Goal: Information Seeking & Learning: Learn about a topic

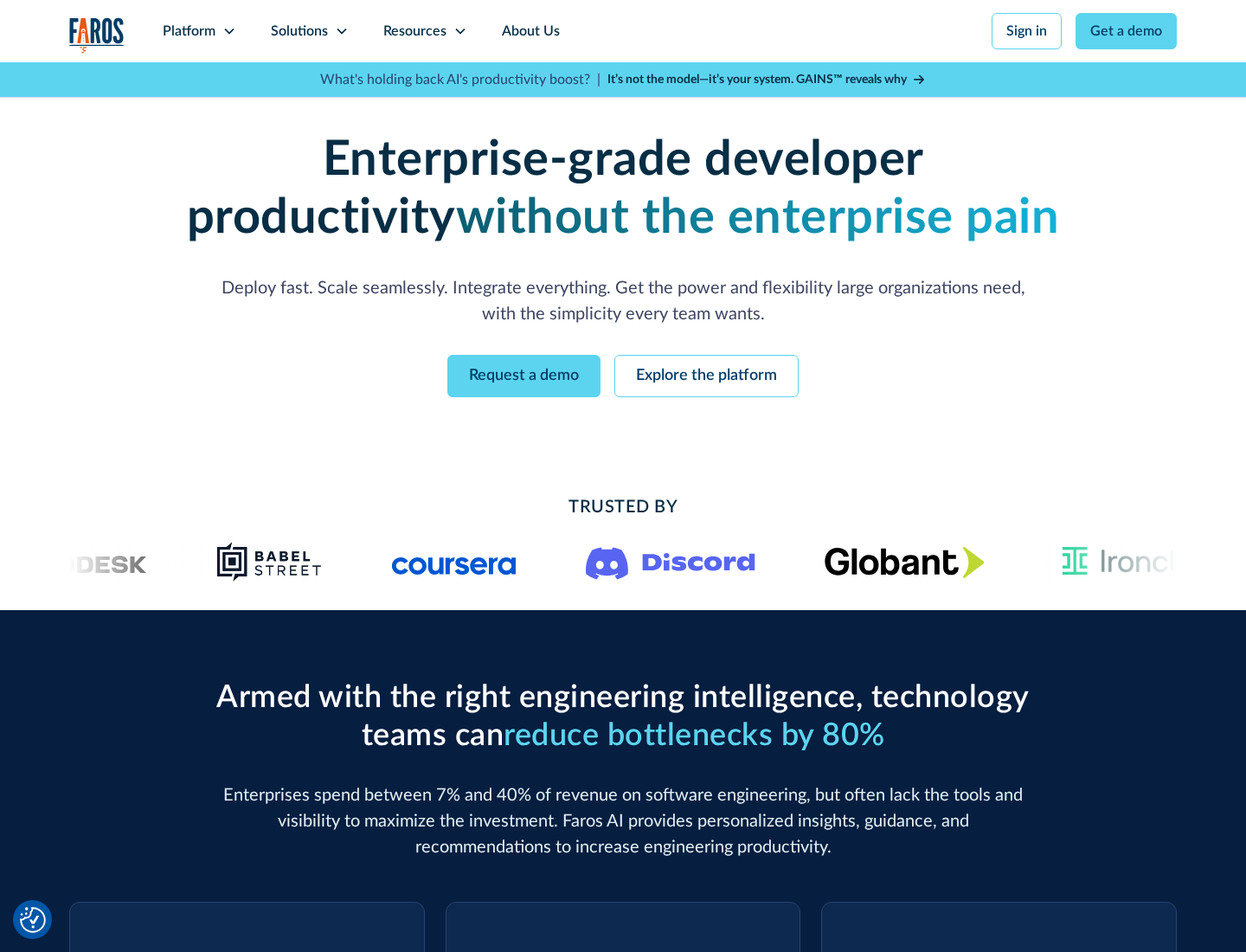
click at [228, 31] on icon at bounding box center [229, 31] width 14 height 14
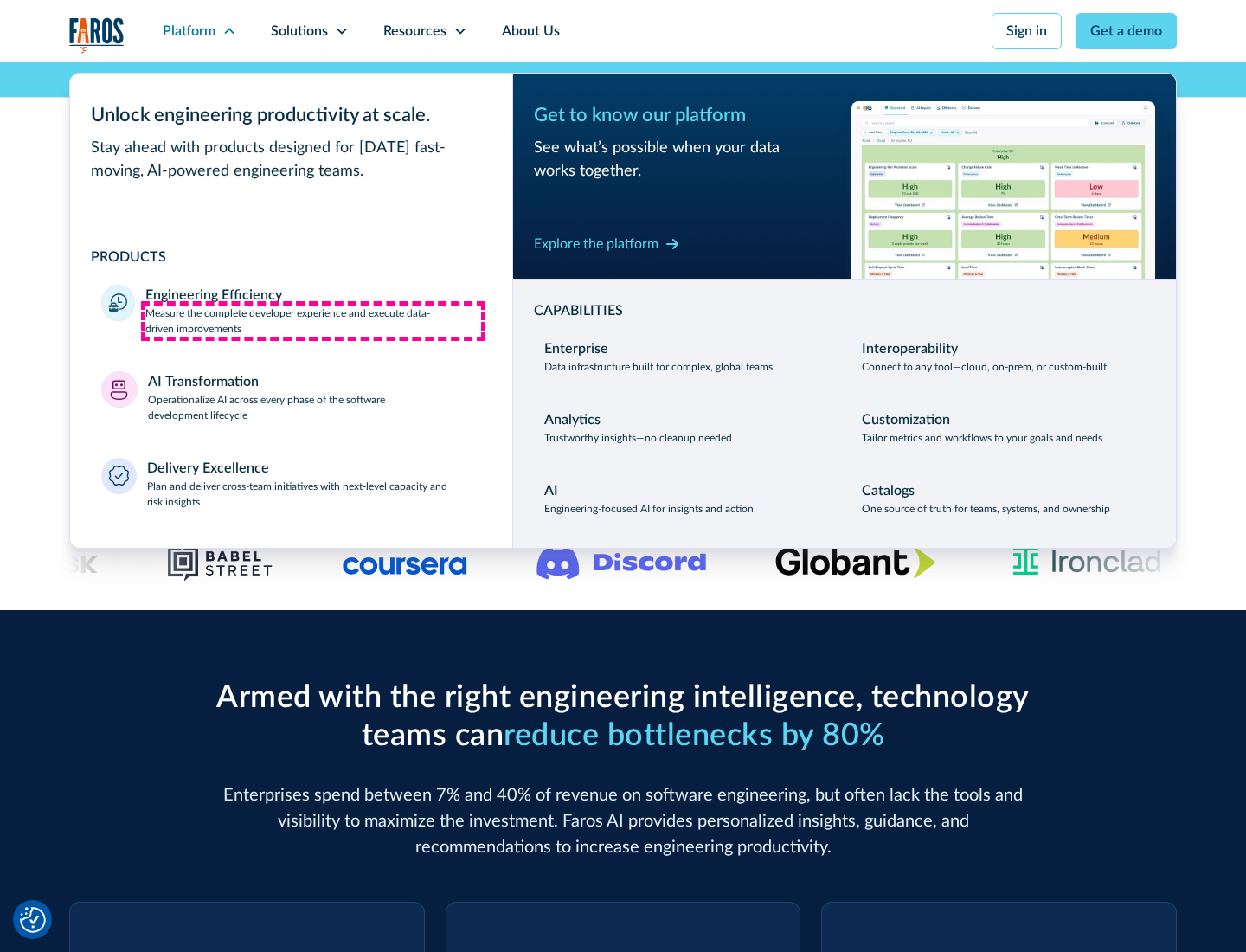
click at [314, 320] on p "Measure the complete developer experience and execute data-driven improvements" at bounding box center [313, 320] width 335 height 31
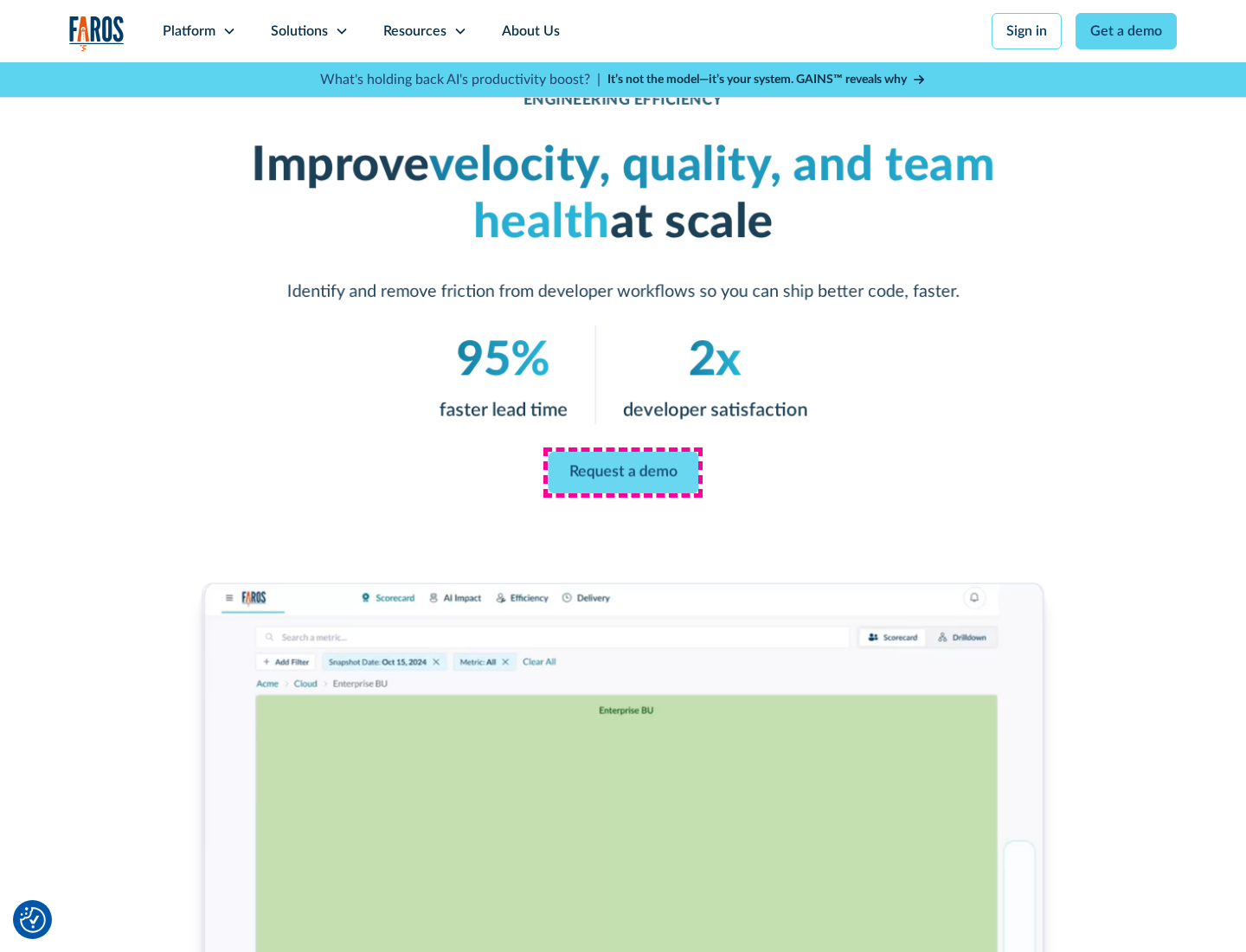
click at [623, 473] on link "Request a demo" at bounding box center [623, 473] width 151 height 42
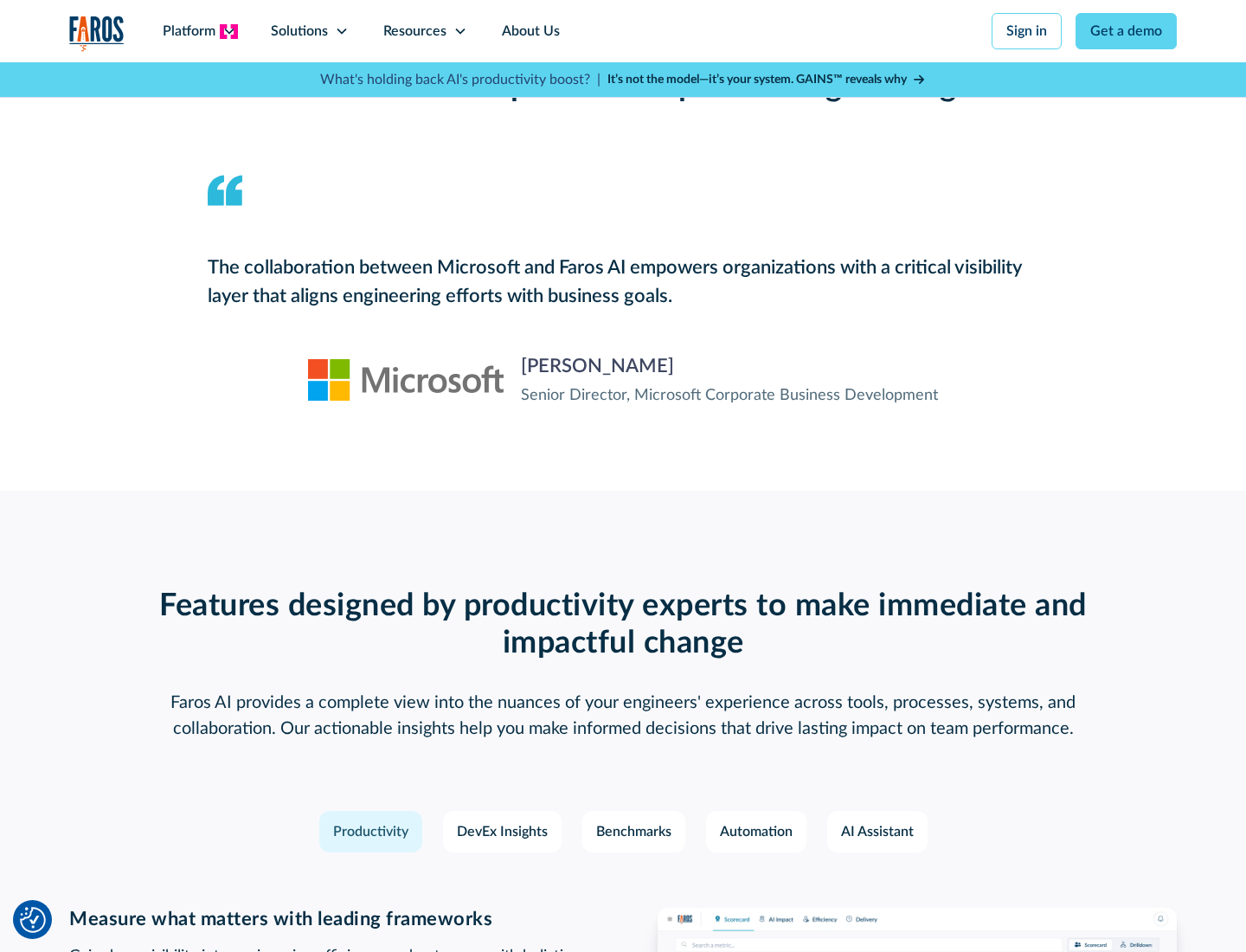
click at [228, 31] on icon at bounding box center [229, 31] width 14 height 14
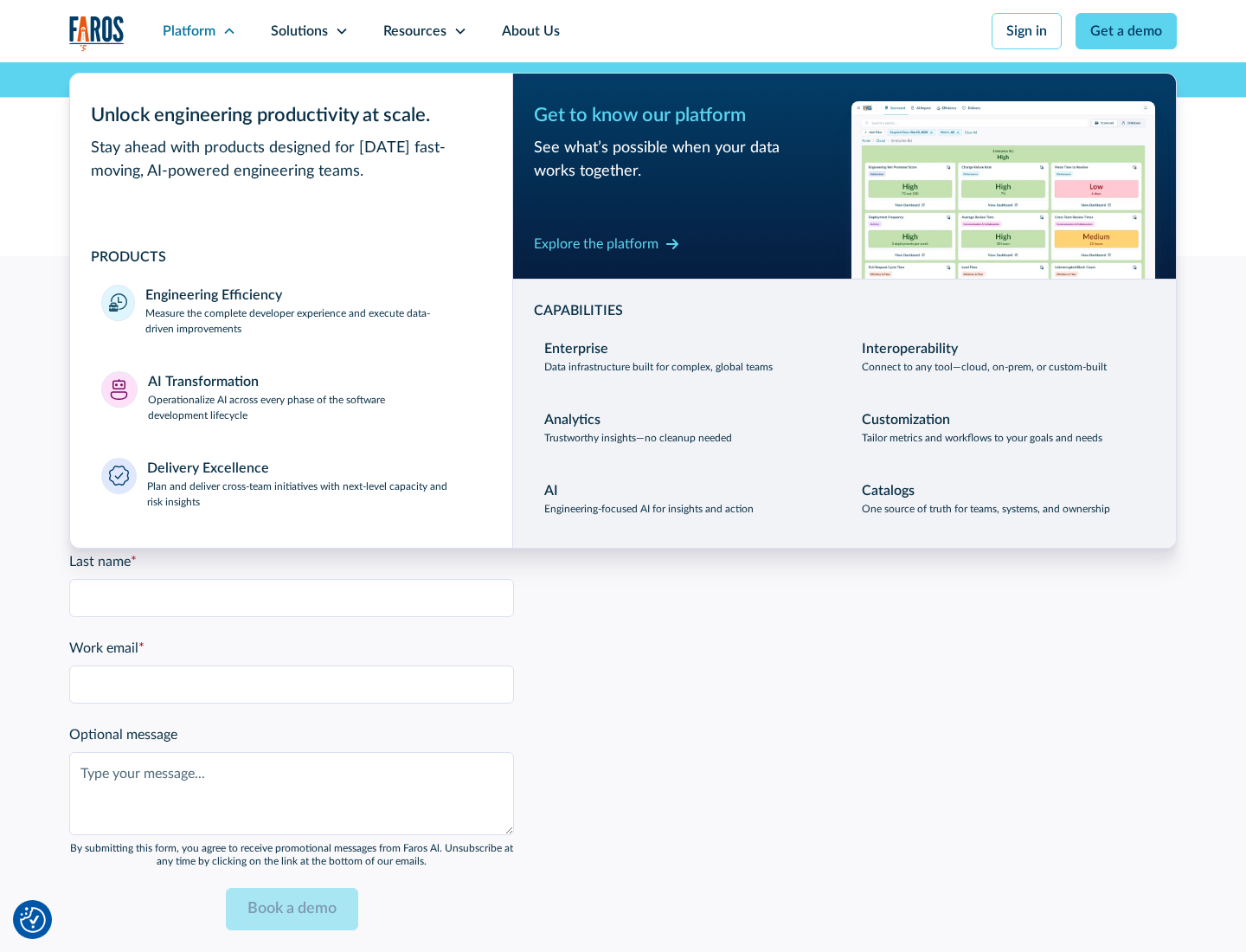
scroll to position [3795, 0]
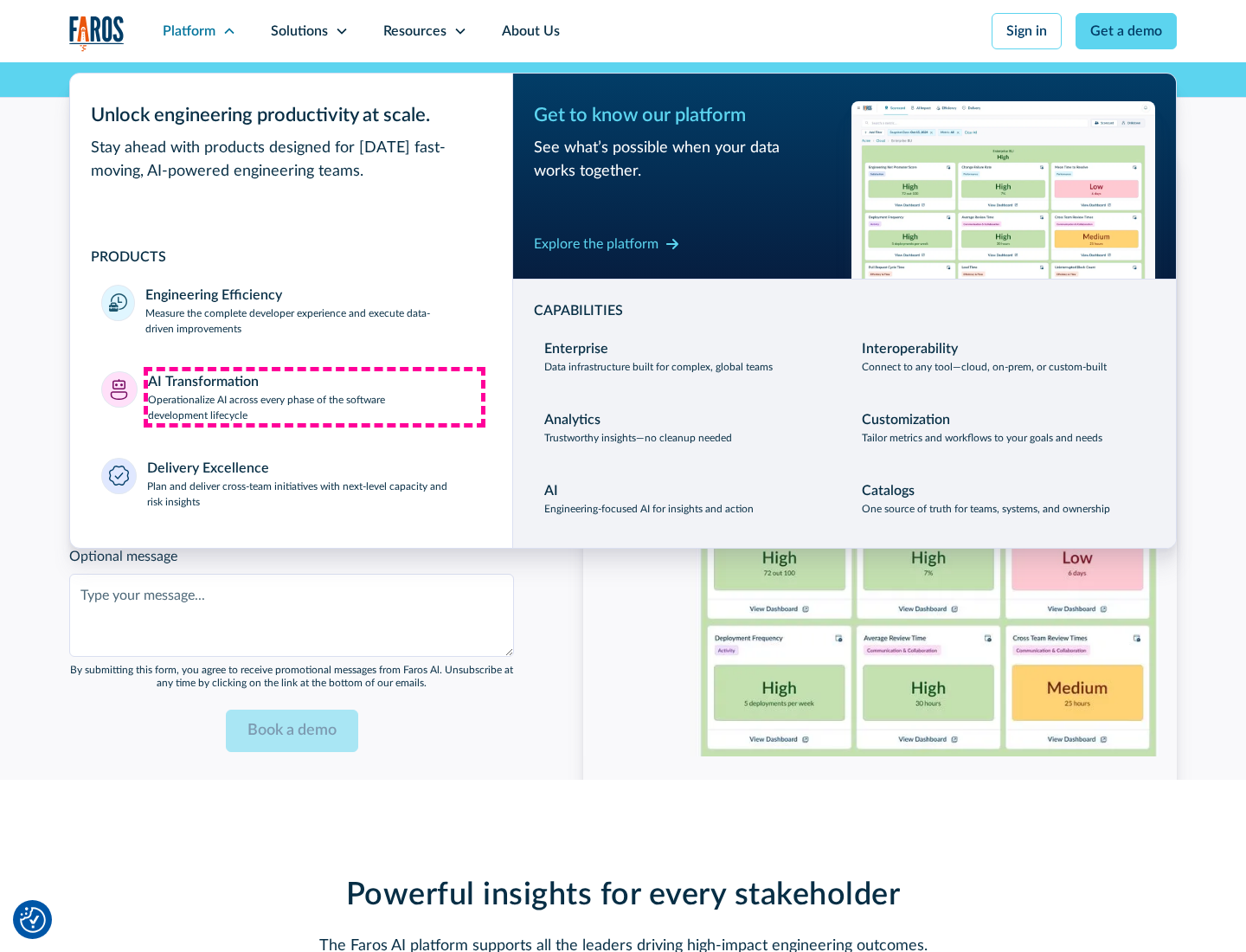
click at [315, 396] on p "Operationalize AI across every phase of the software development lifecycle" at bounding box center [315, 407] width 334 height 31
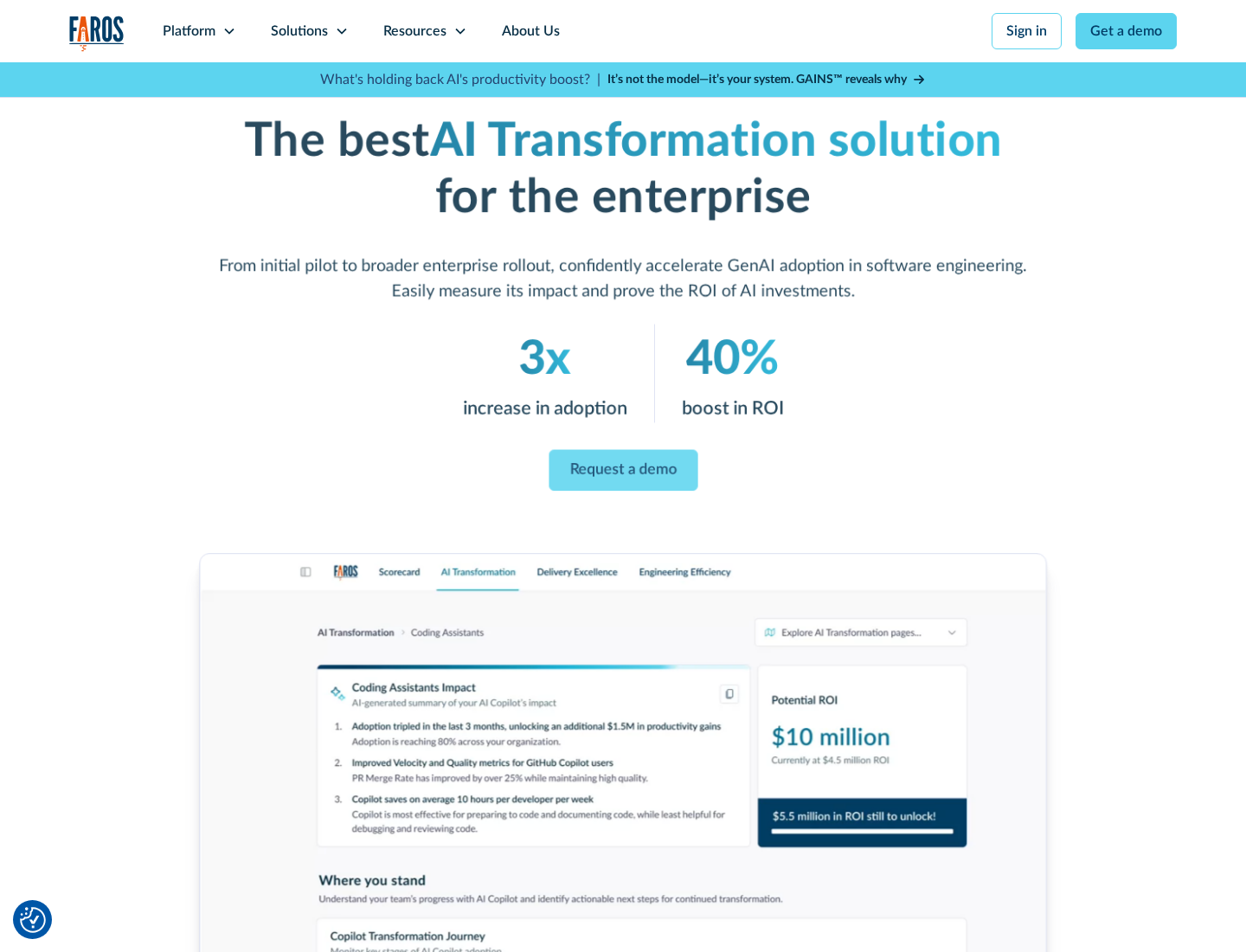
click at [623, 470] on link "Request a demo" at bounding box center [623, 471] width 149 height 42
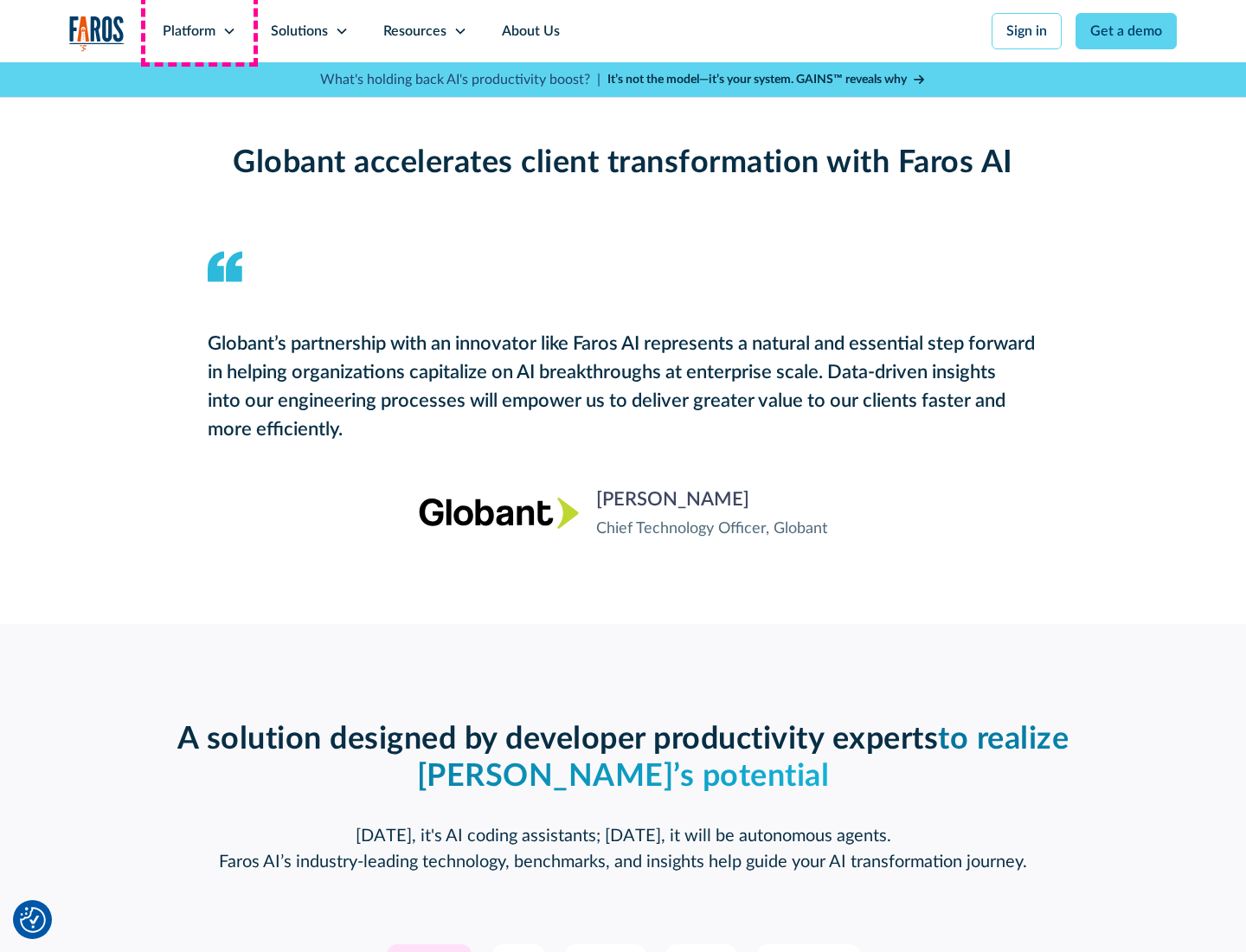
click at [199, 31] on div "Platform" at bounding box center [190, 31] width 53 height 21
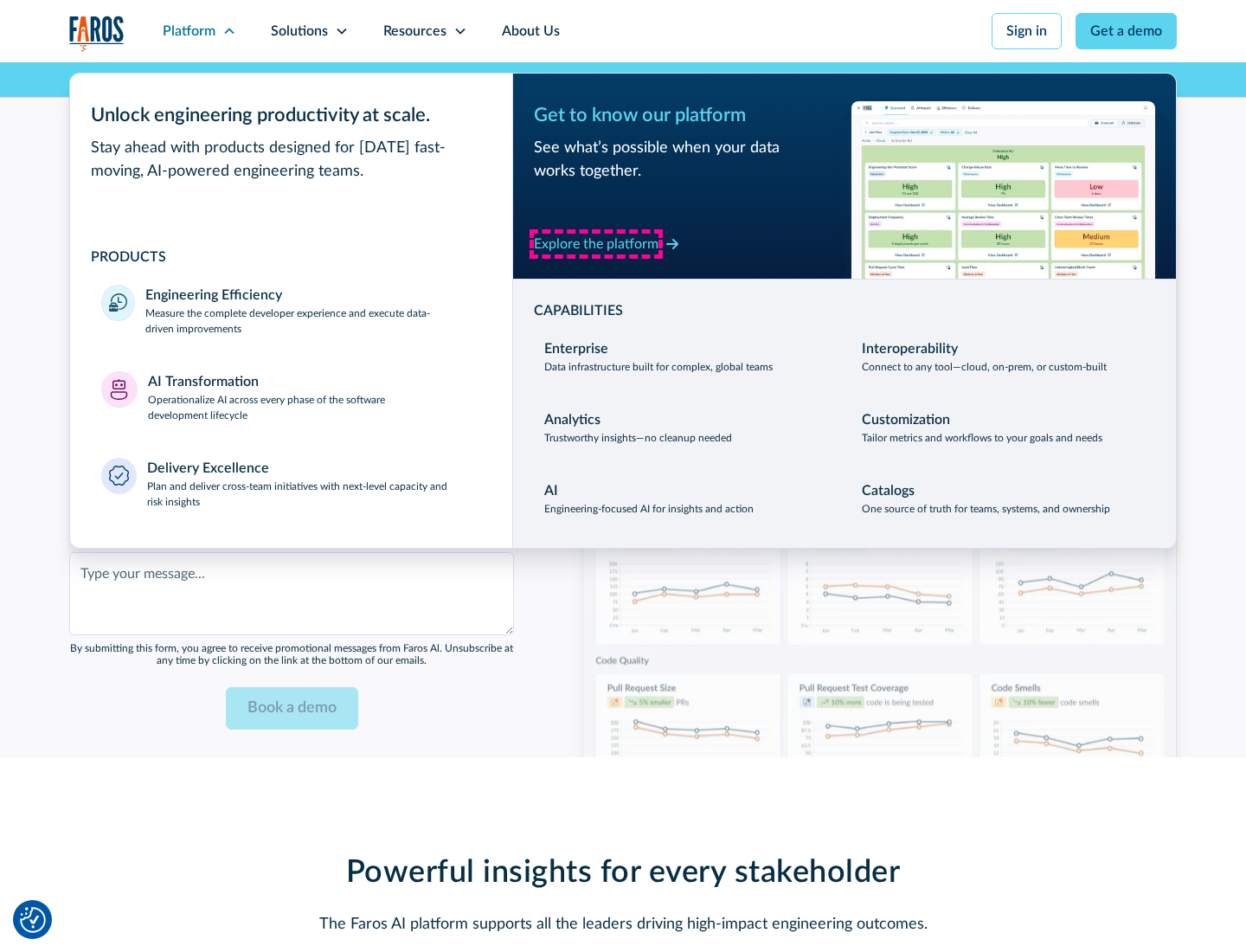
scroll to position [4212, 0]
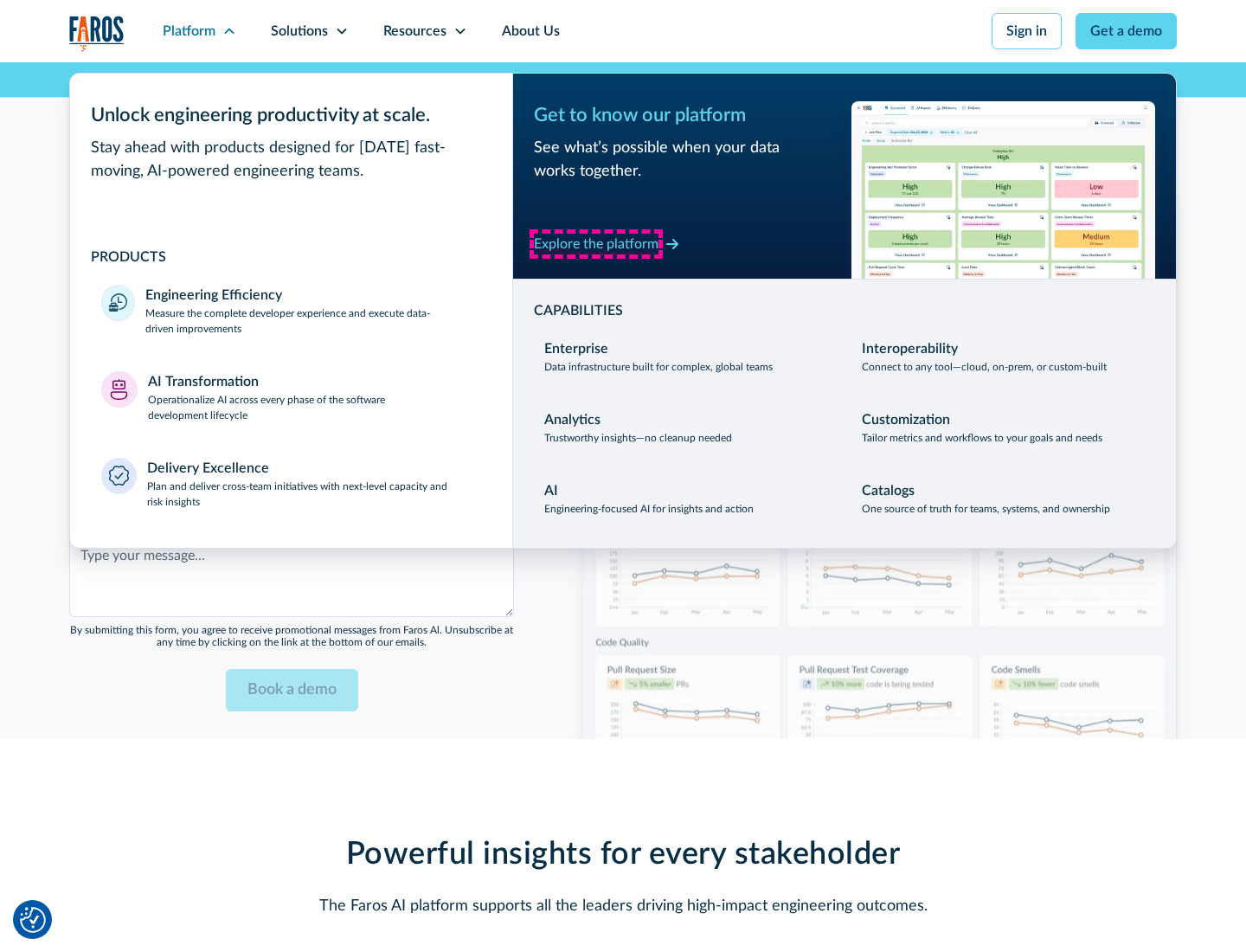
click at [596, 243] on div "Explore the platform" at bounding box center [596, 244] width 125 height 21
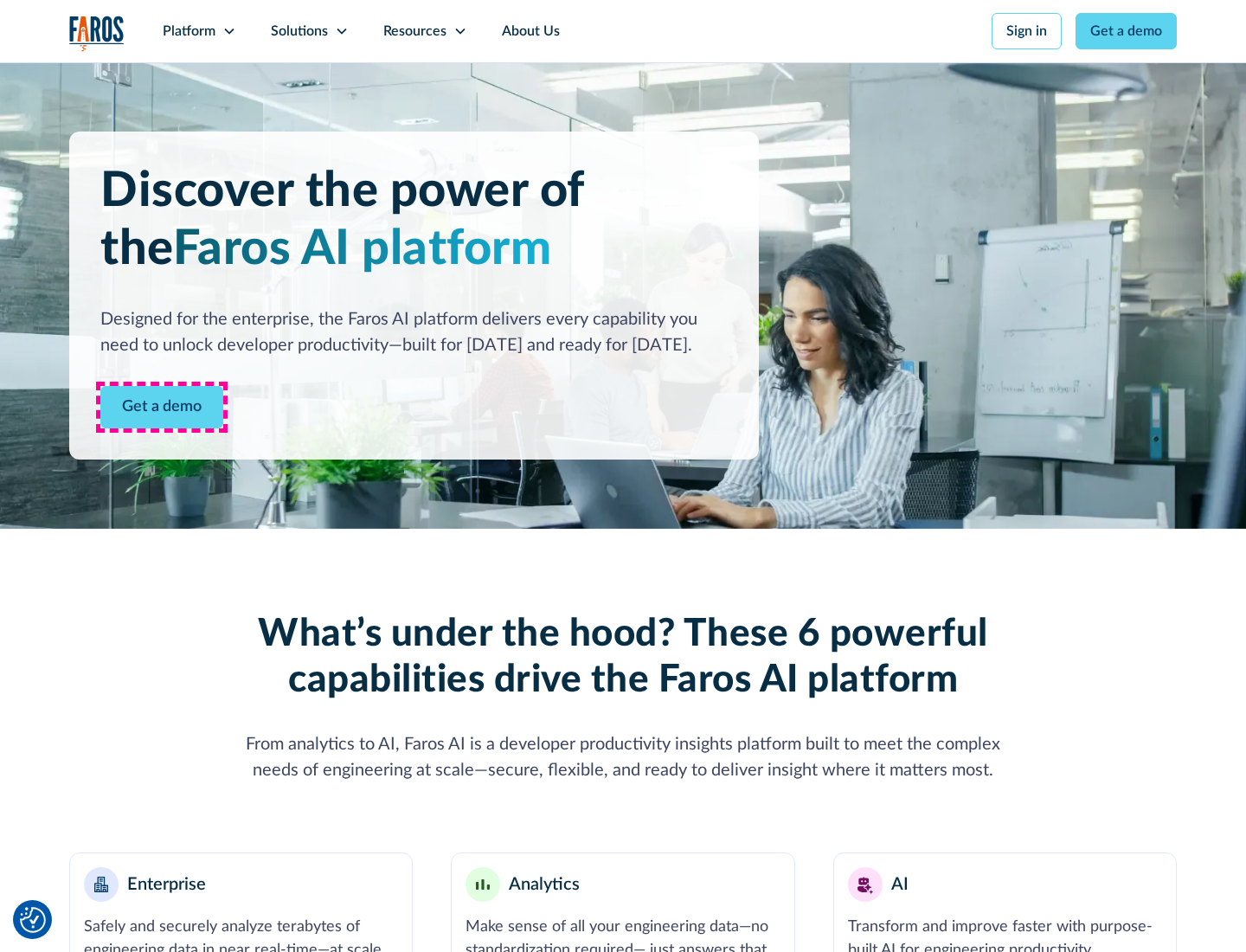
click at [162, 406] on link "Get a demo" at bounding box center [162, 406] width 123 height 43
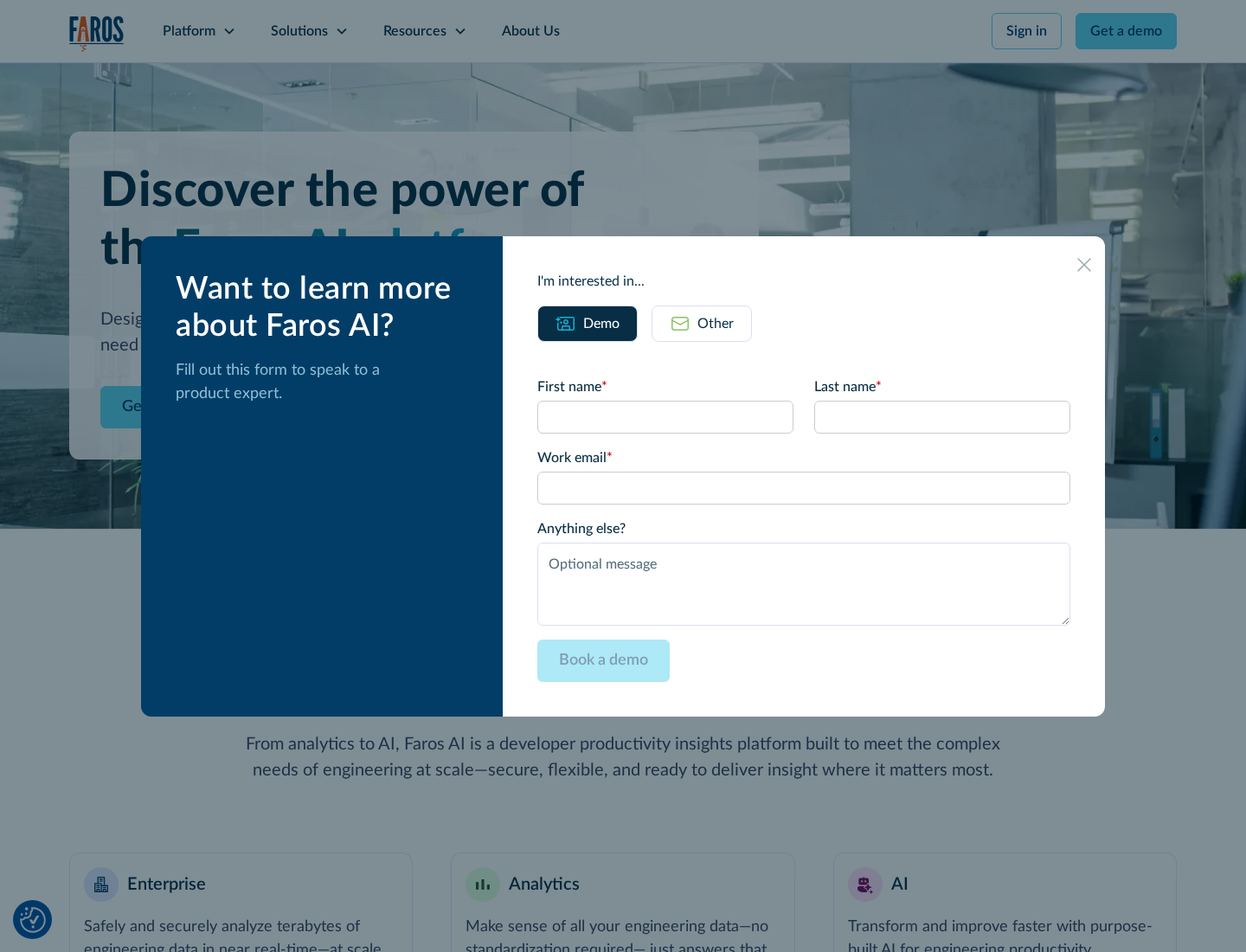
click at [715, 323] on div "Other" at bounding box center [715, 324] width 36 height 21
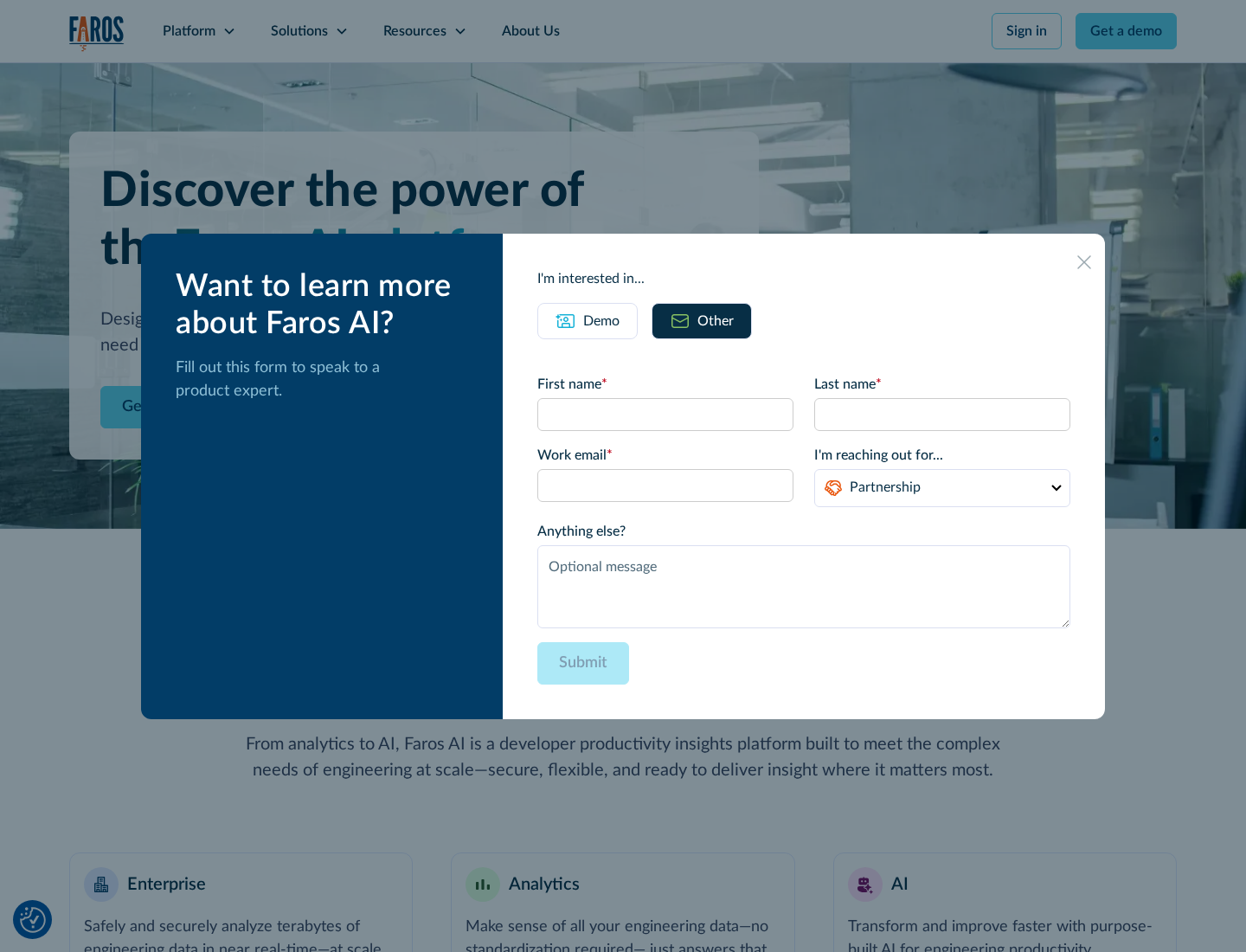
click at [602, 320] on div "Demo" at bounding box center [602, 321] width 36 height 21
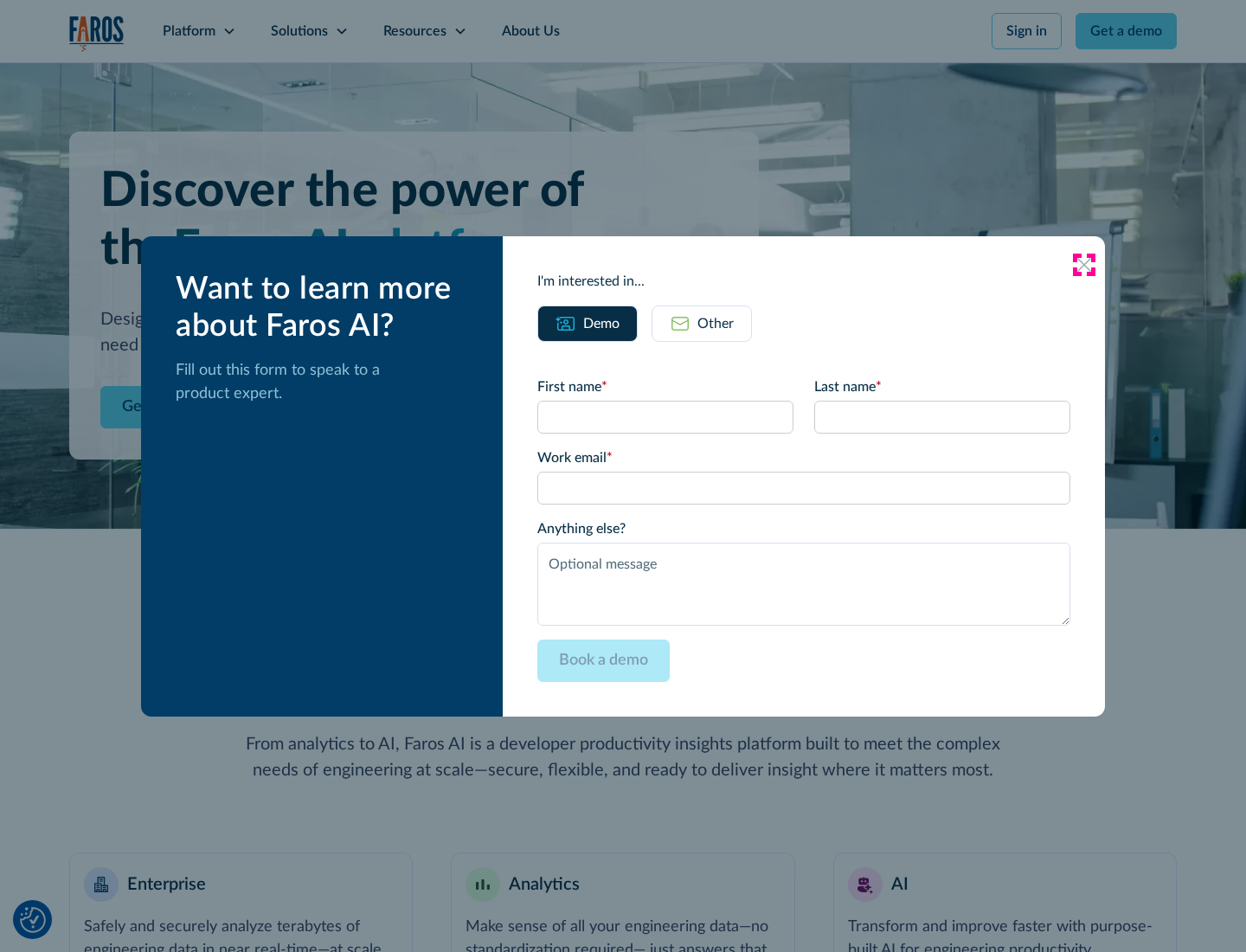
click at [1084, 264] on icon at bounding box center [1084, 264] width 14 height 14
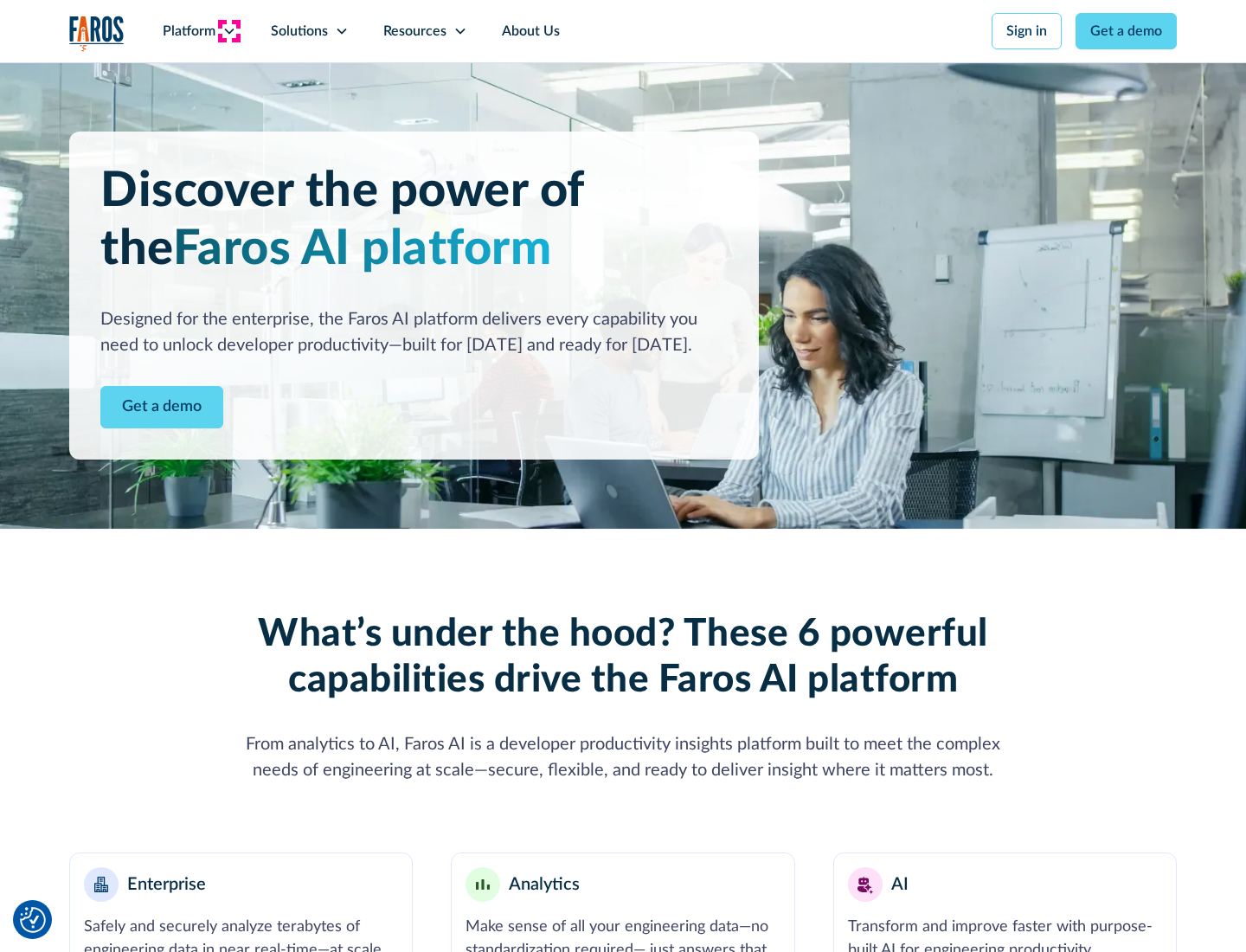
click at [228, 31] on icon at bounding box center [229, 31] width 14 height 14
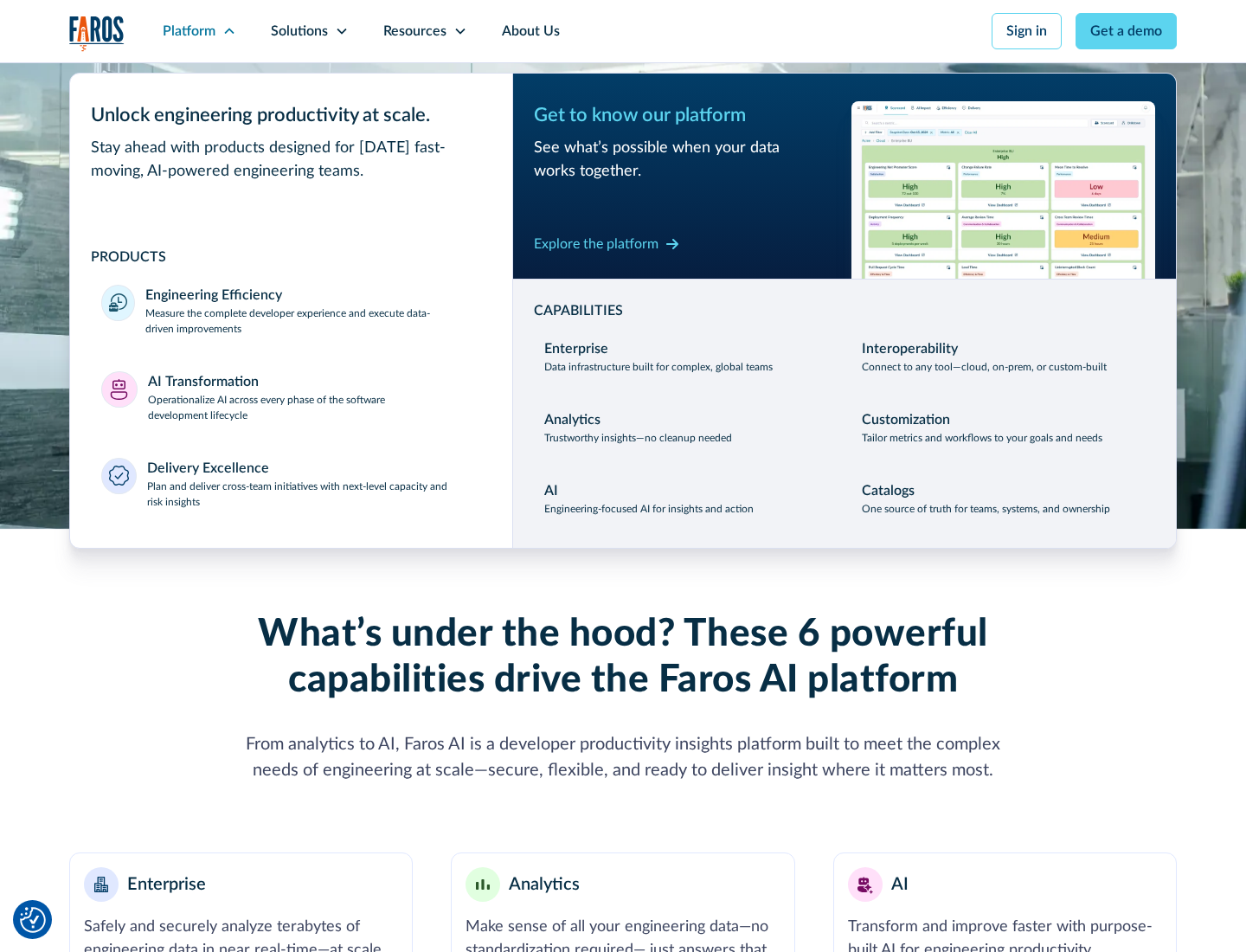
click at [314, 494] on p "Plan and deliver cross-team initiatives with next-level capacity and risk insig…" at bounding box center [314, 494] width 334 height 31
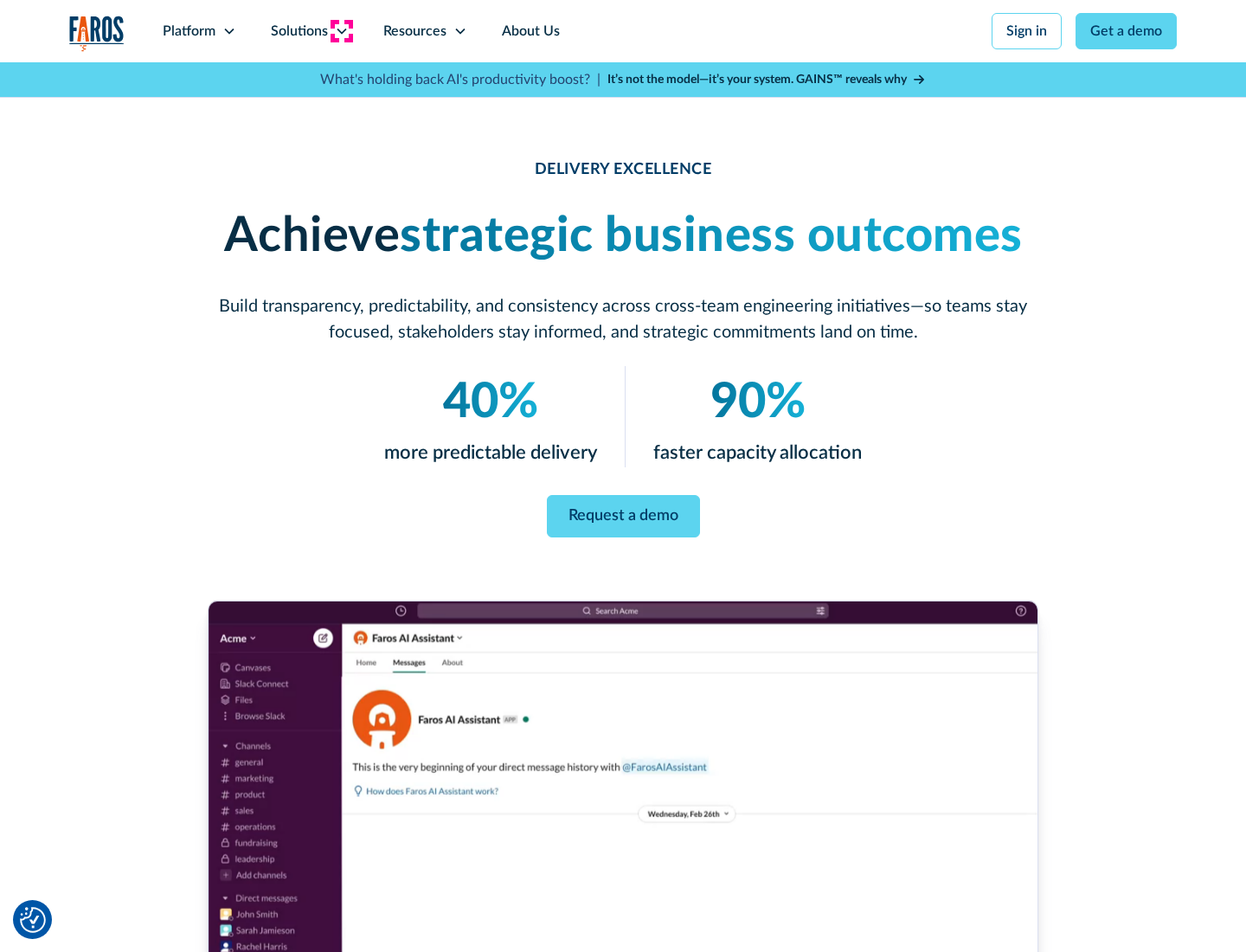
click at [341, 31] on icon at bounding box center [341, 31] width 14 height 14
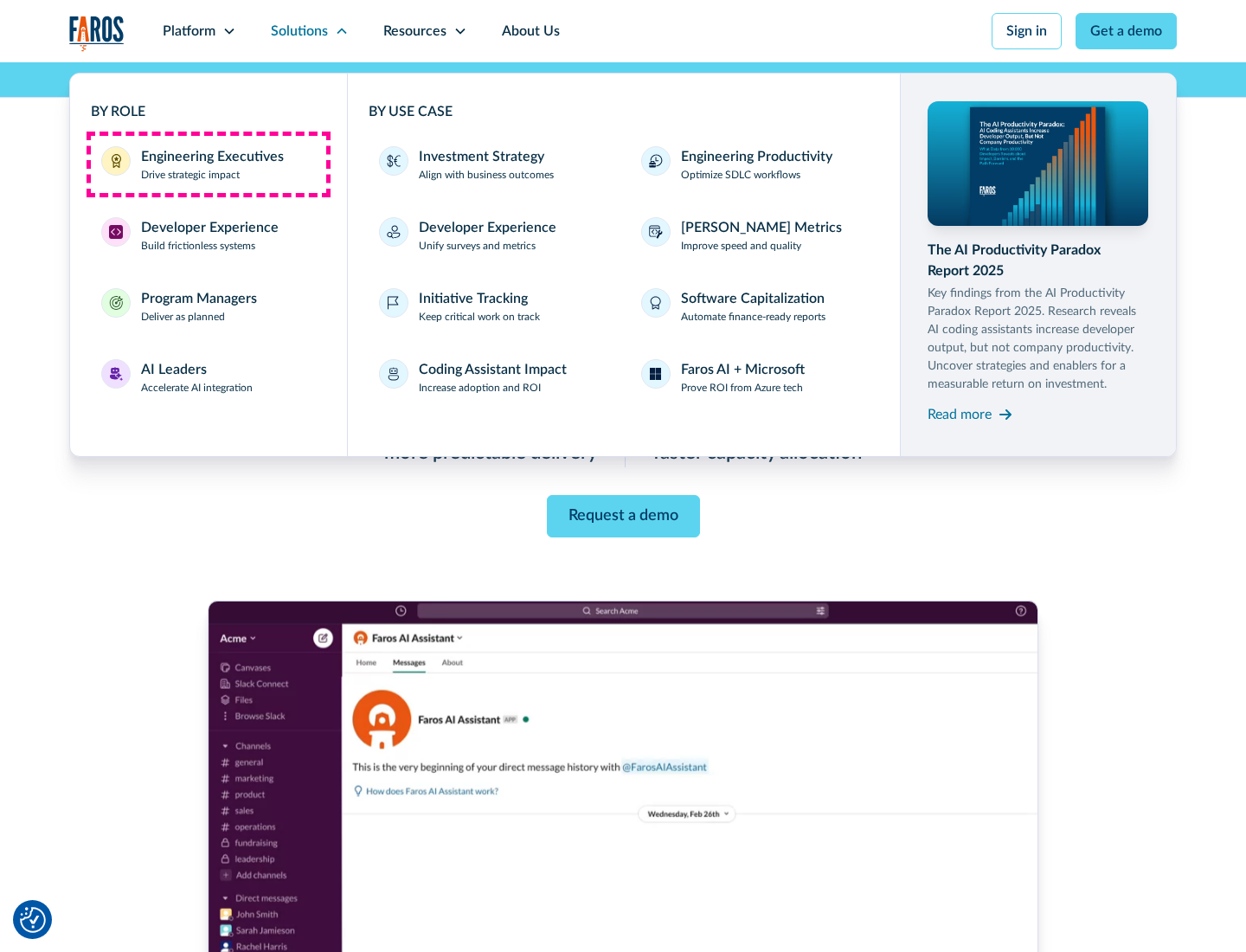
click at [208, 165] on div "Engineering Executives" at bounding box center [212, 156] width 143 height 21
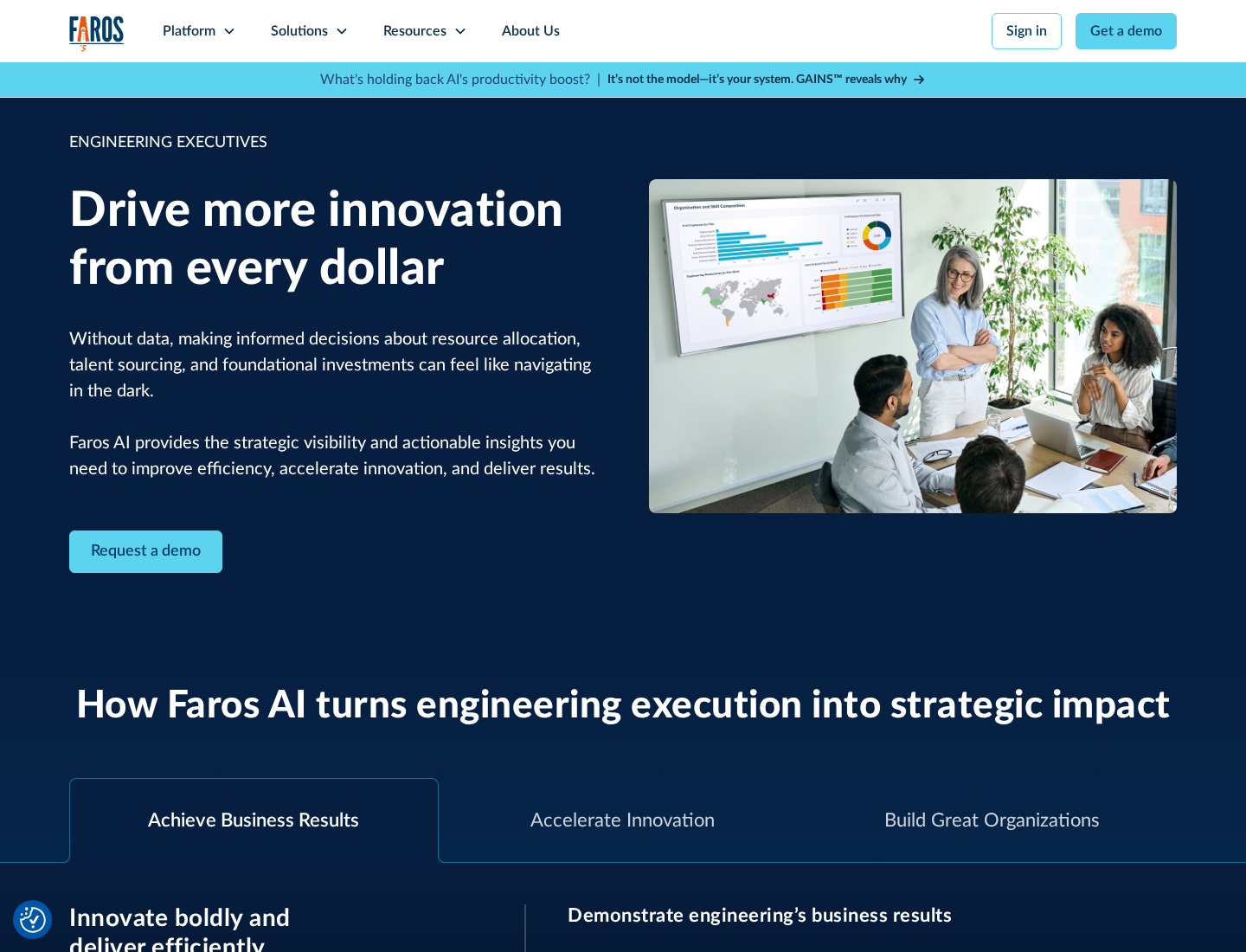
click at [341, 31] on icon at bounding box center [341, 31] width 14 height 14
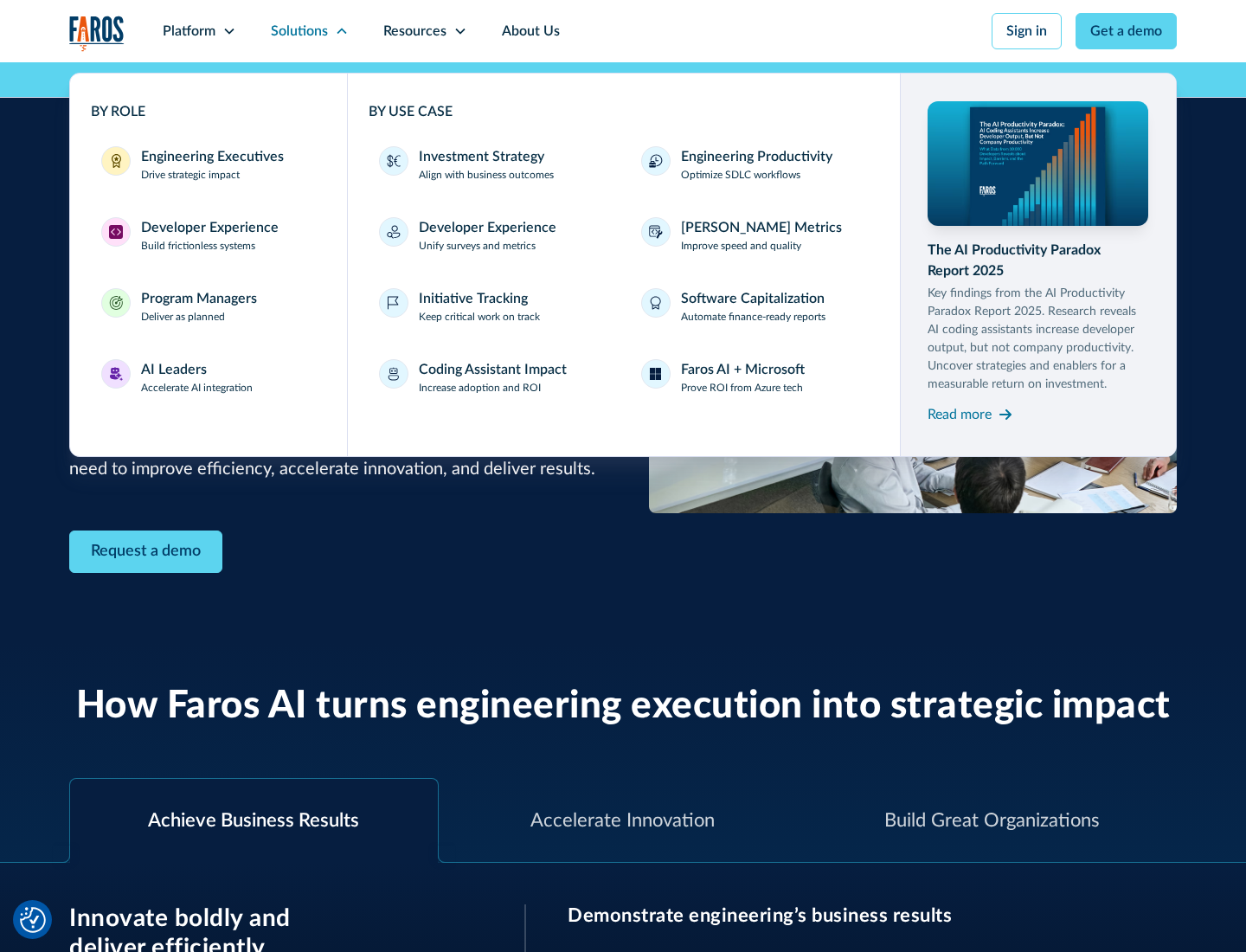
click at [208, 227] on div "Developer Experience" at bounding box center [209, 227] width 137 height 21
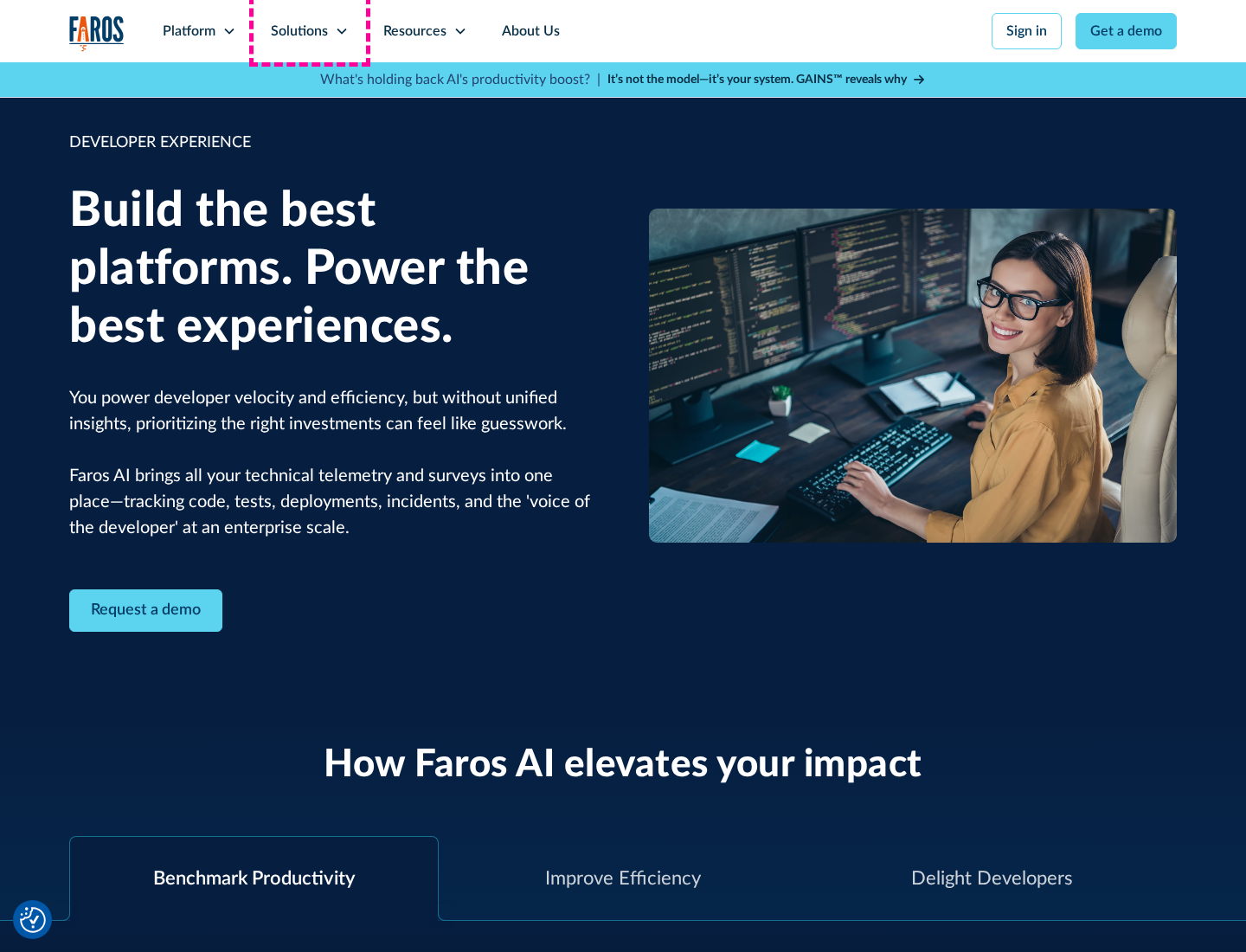
click at [309, 31] on div "Solutions" at bounding box center [299, 31] width 57 height 21
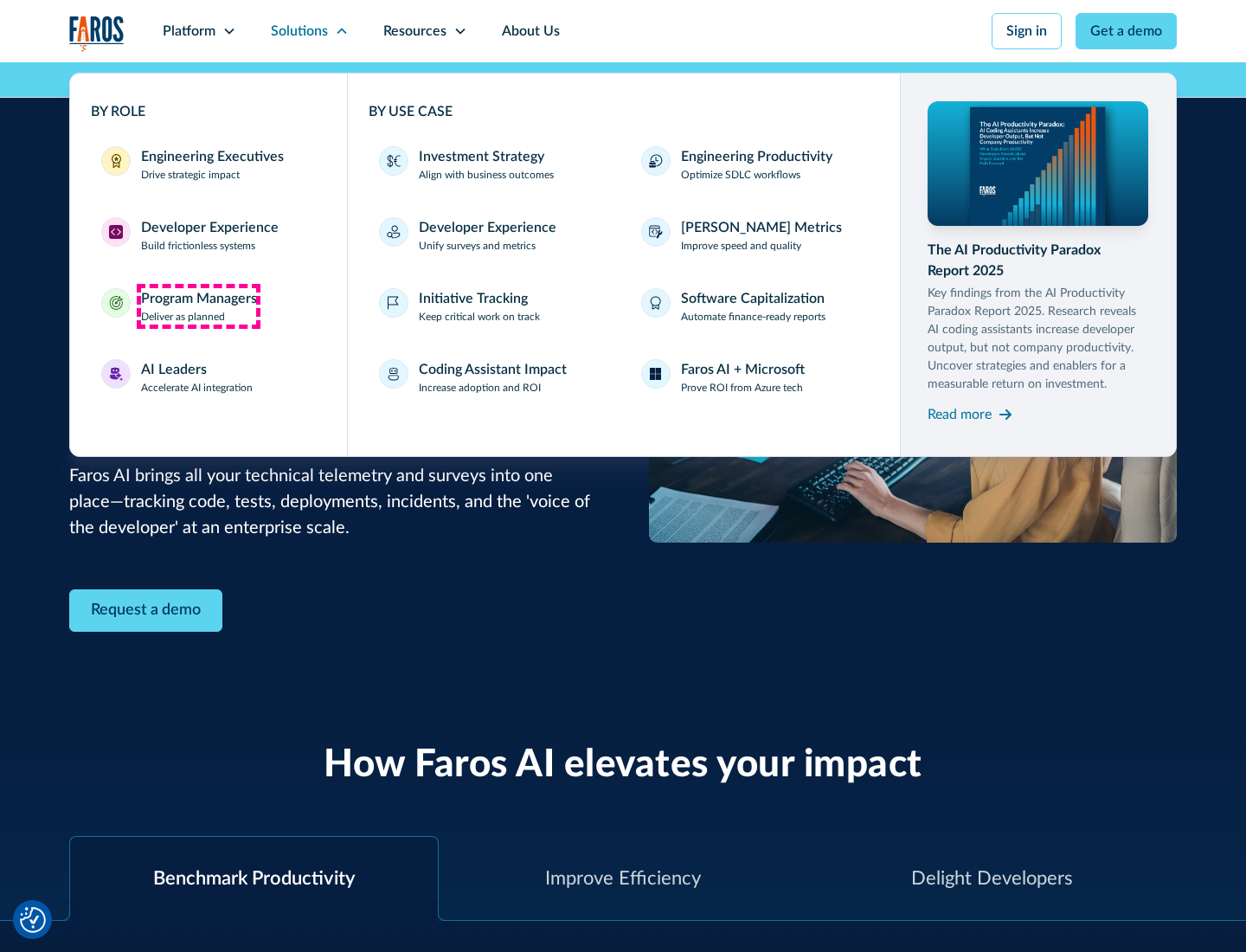
click at [198, 306] on div "Program Managers" at bounding box center [199, 298] width 116 height 21
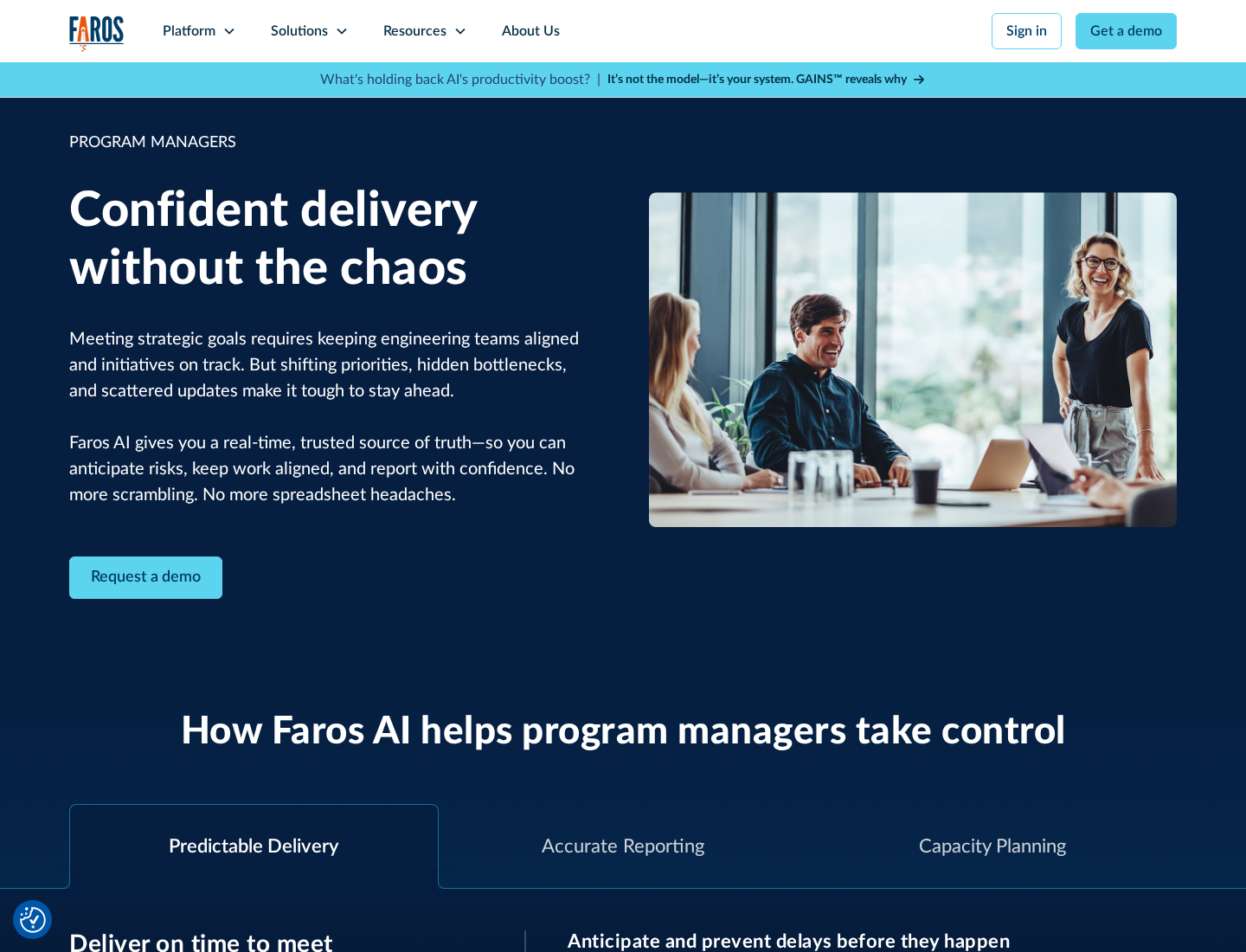
click at [341, 31] on icon at bounding box center [341, 31] width 14 height 14
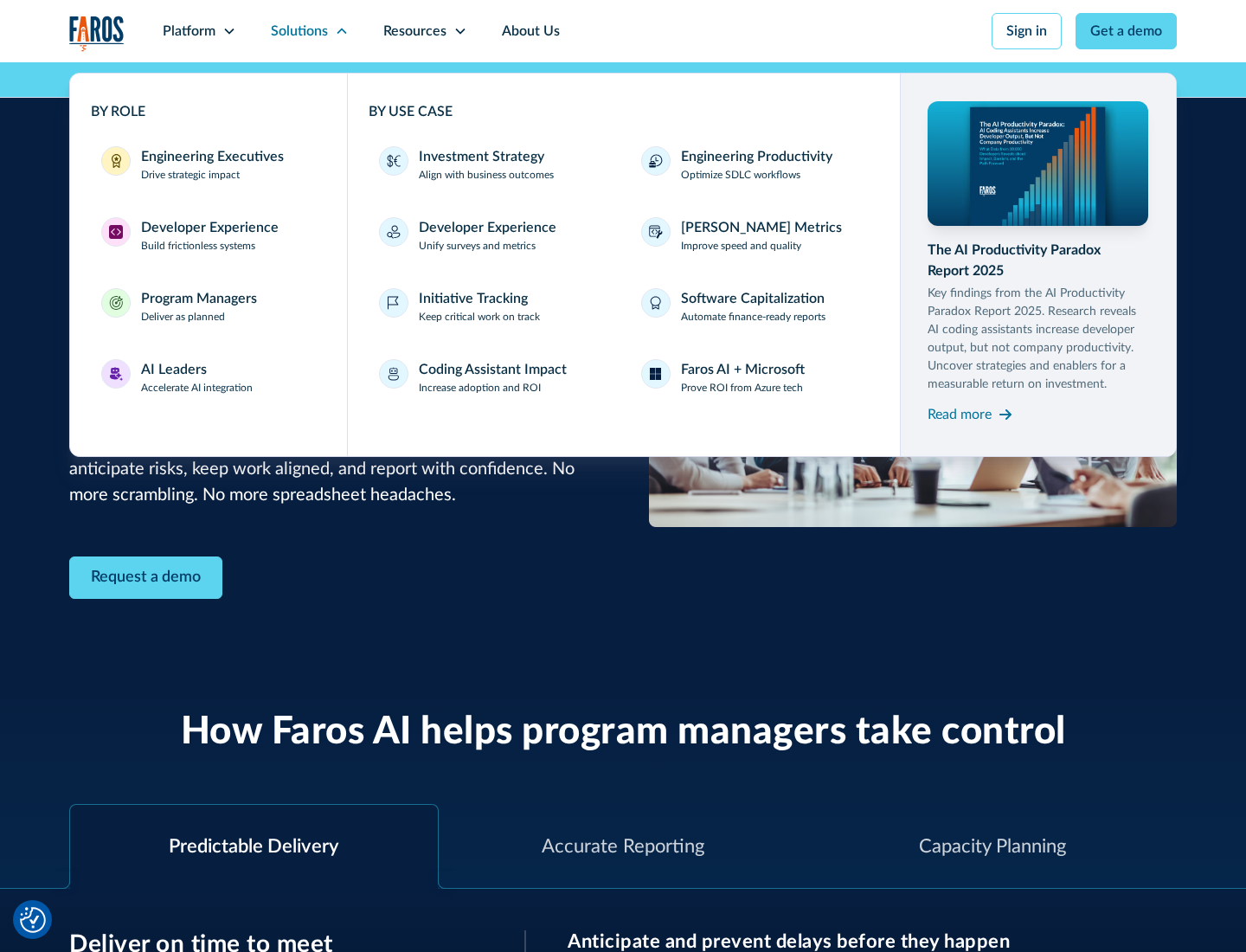
click at [197, 377] on div "AI Leaders" at bounding box center [173, 369] width 65 height 21
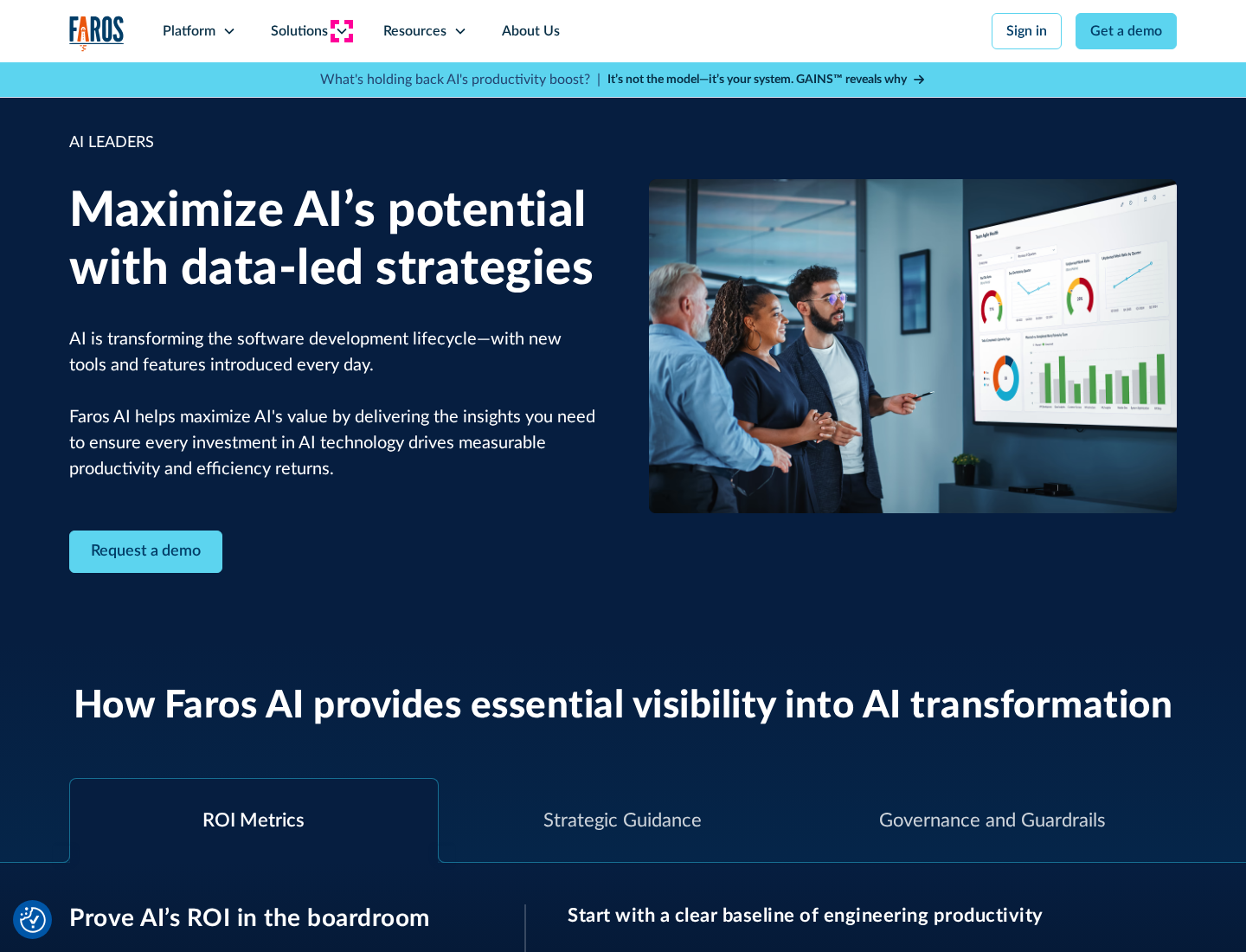
click at [341, 31] on icon at bounding box center [341, 31] width 14 height 14
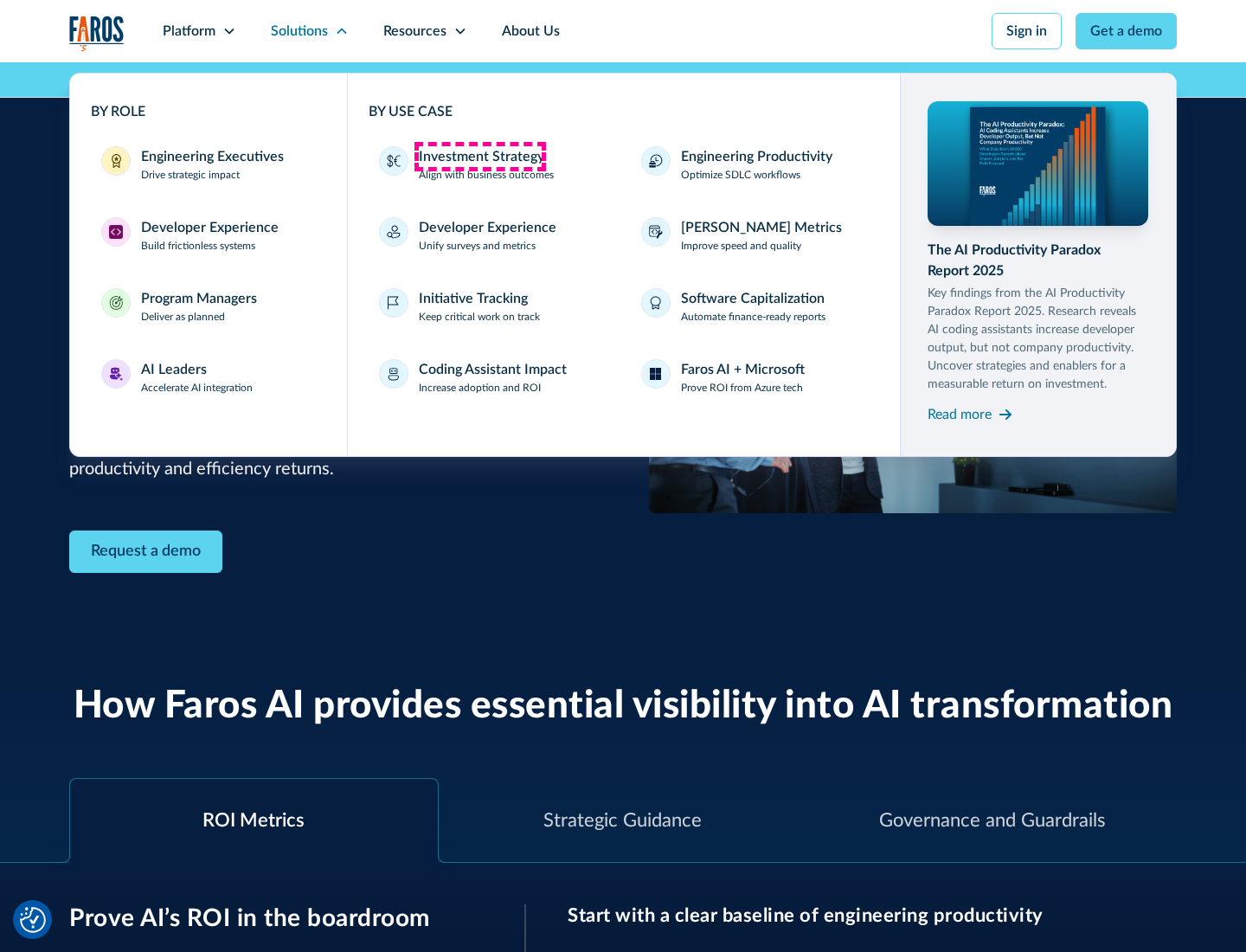
click at [479, 156] on div "Investment Strategy" at bounding box center [481, 156] width 125 height 21
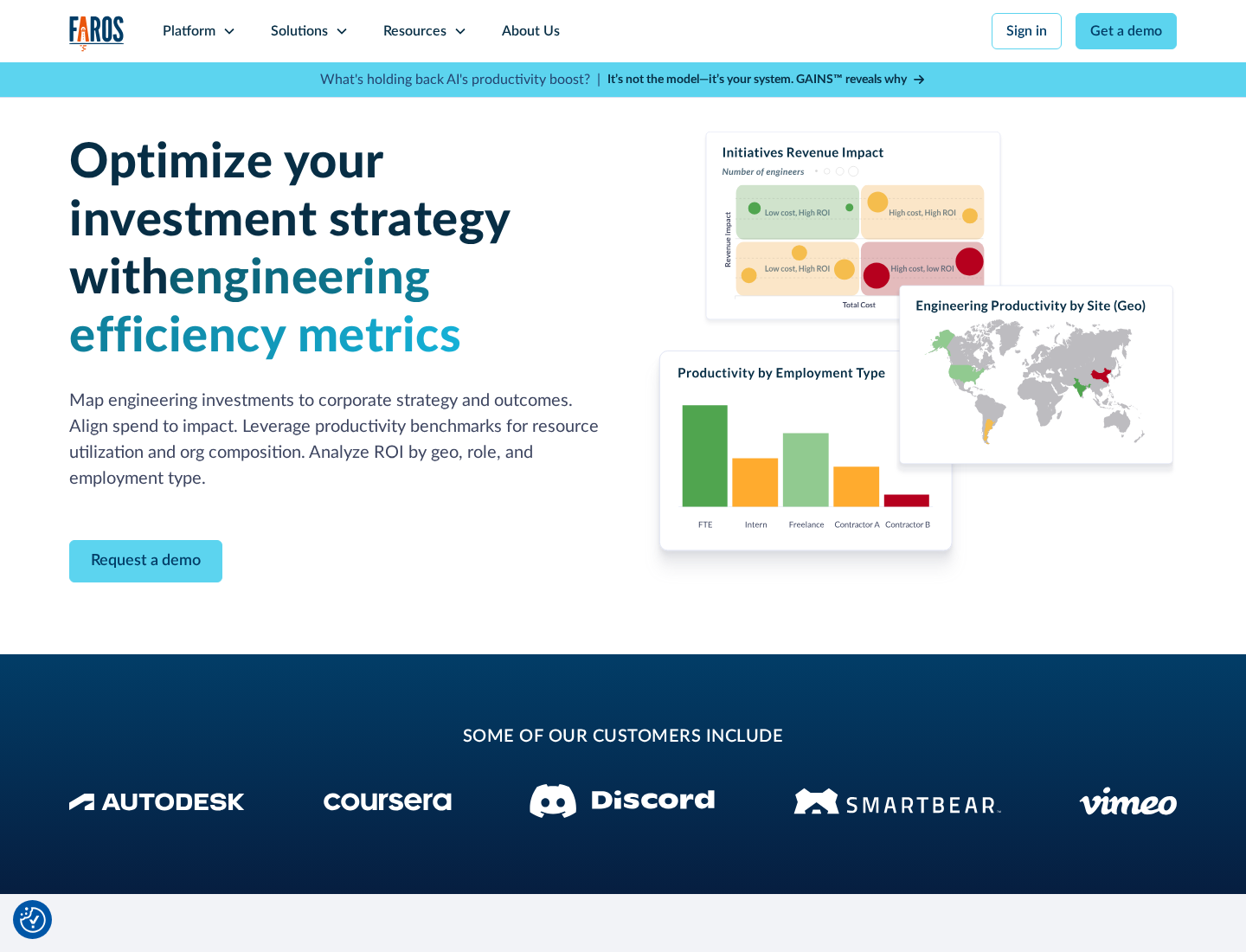
click at [341, 31] on icon at bounding box center [341, 31] width 14 height 14
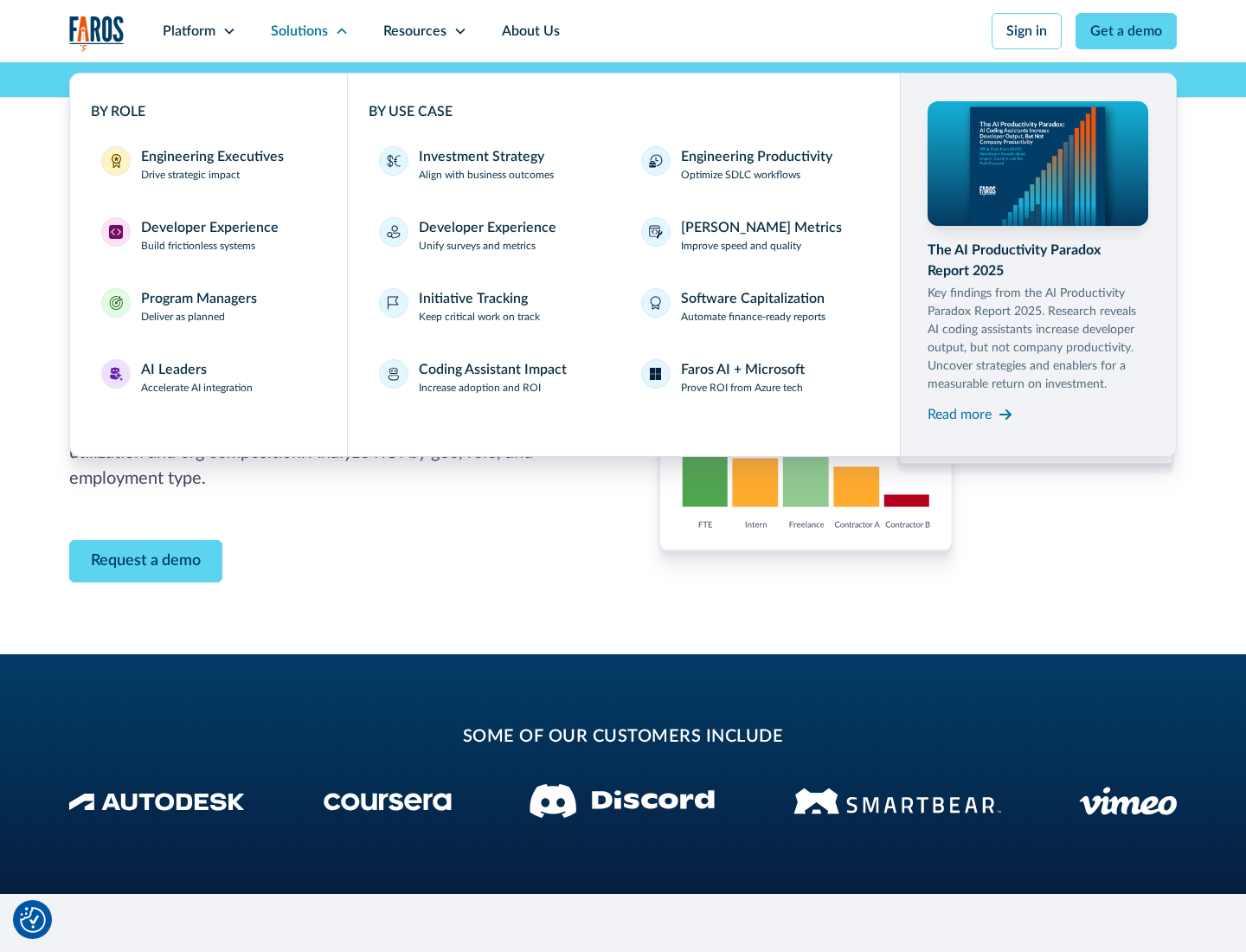
click at [742, 387] on p "Prove ROI from Azure tech" at bounding box center [742, 387] width 122 height 15
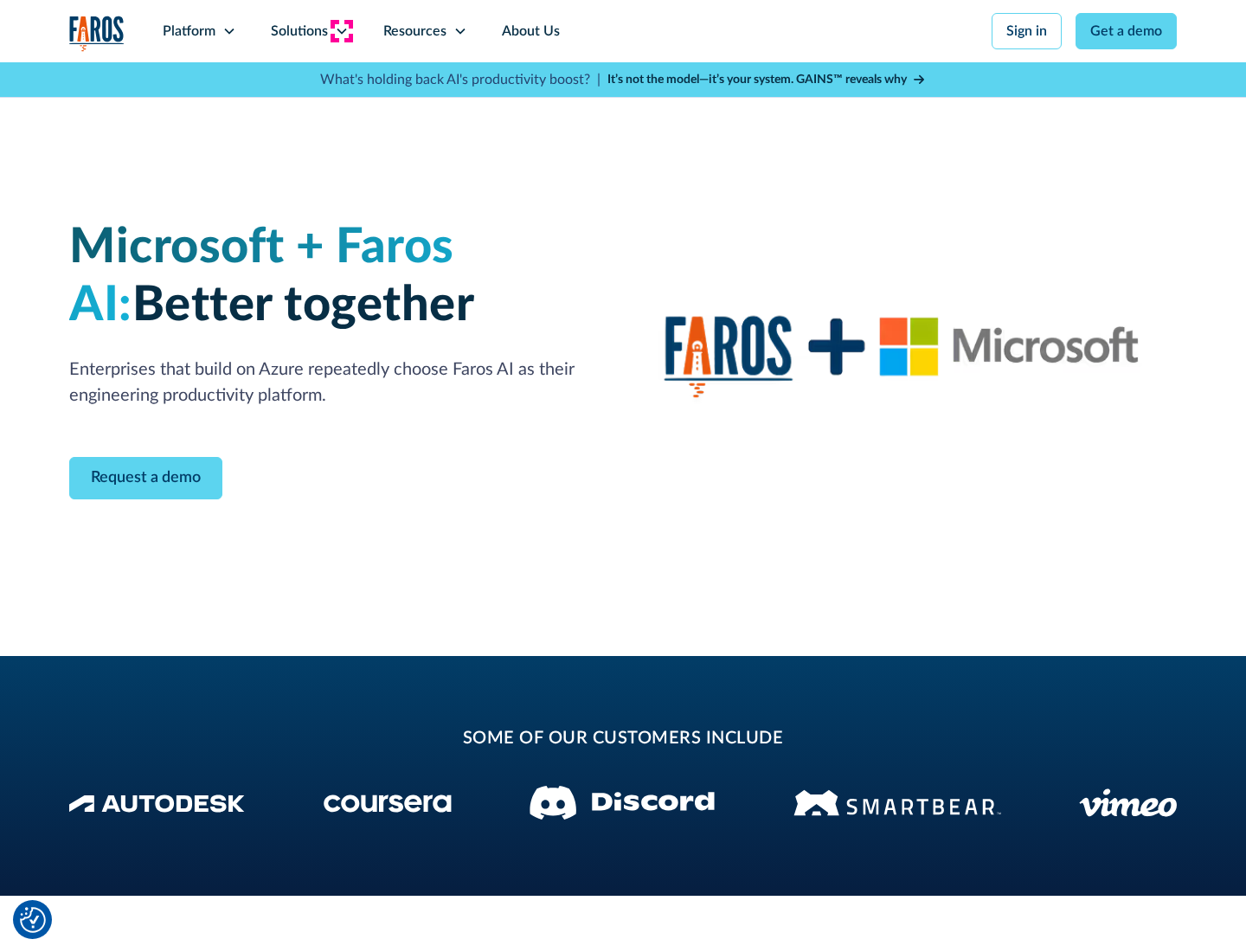
click at [341, 31] on icon at bounding box center [341, 31] width 14 height 14
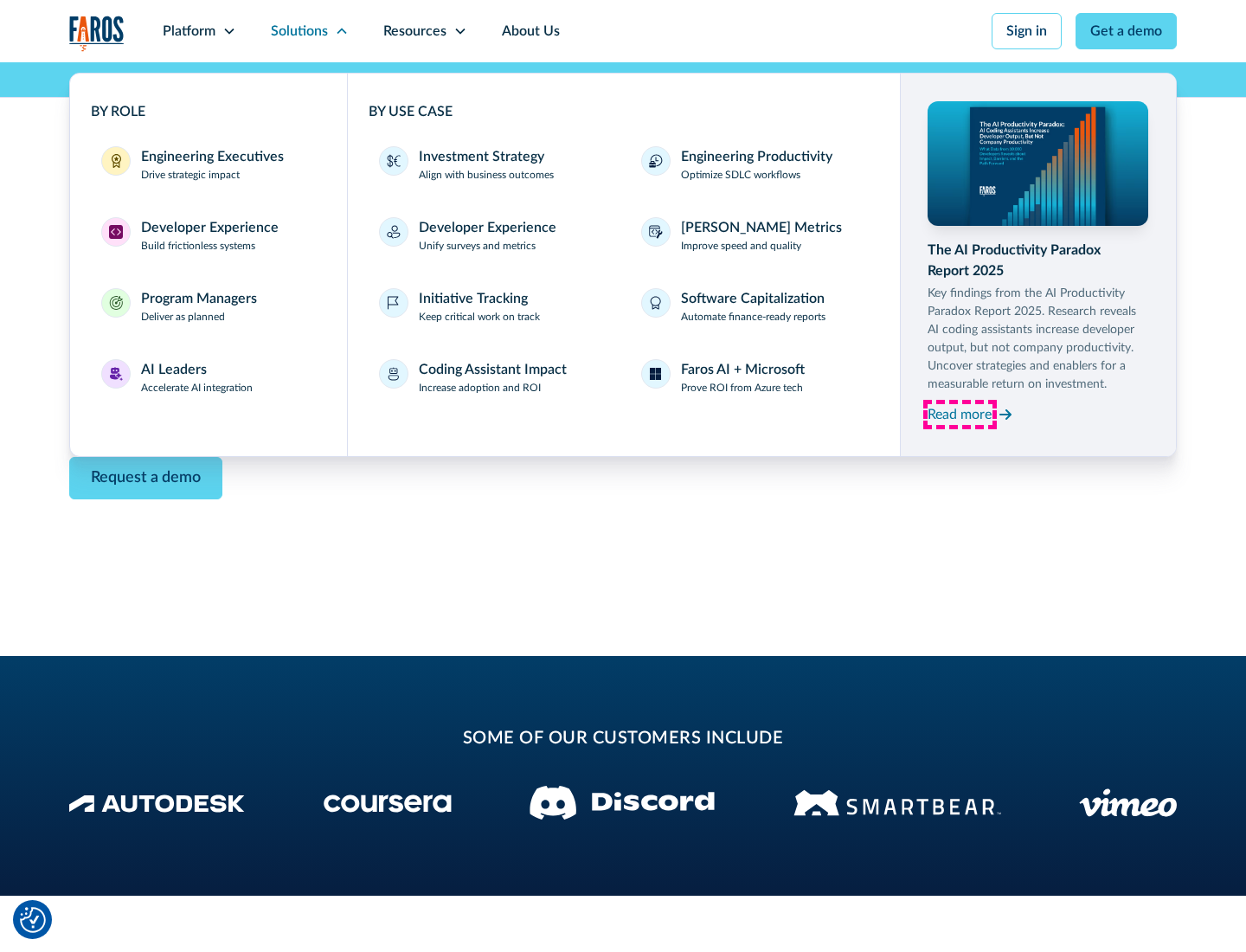
click at [960, 414] on div "Read more" at bounding box center [960, 414] width 64 height 21
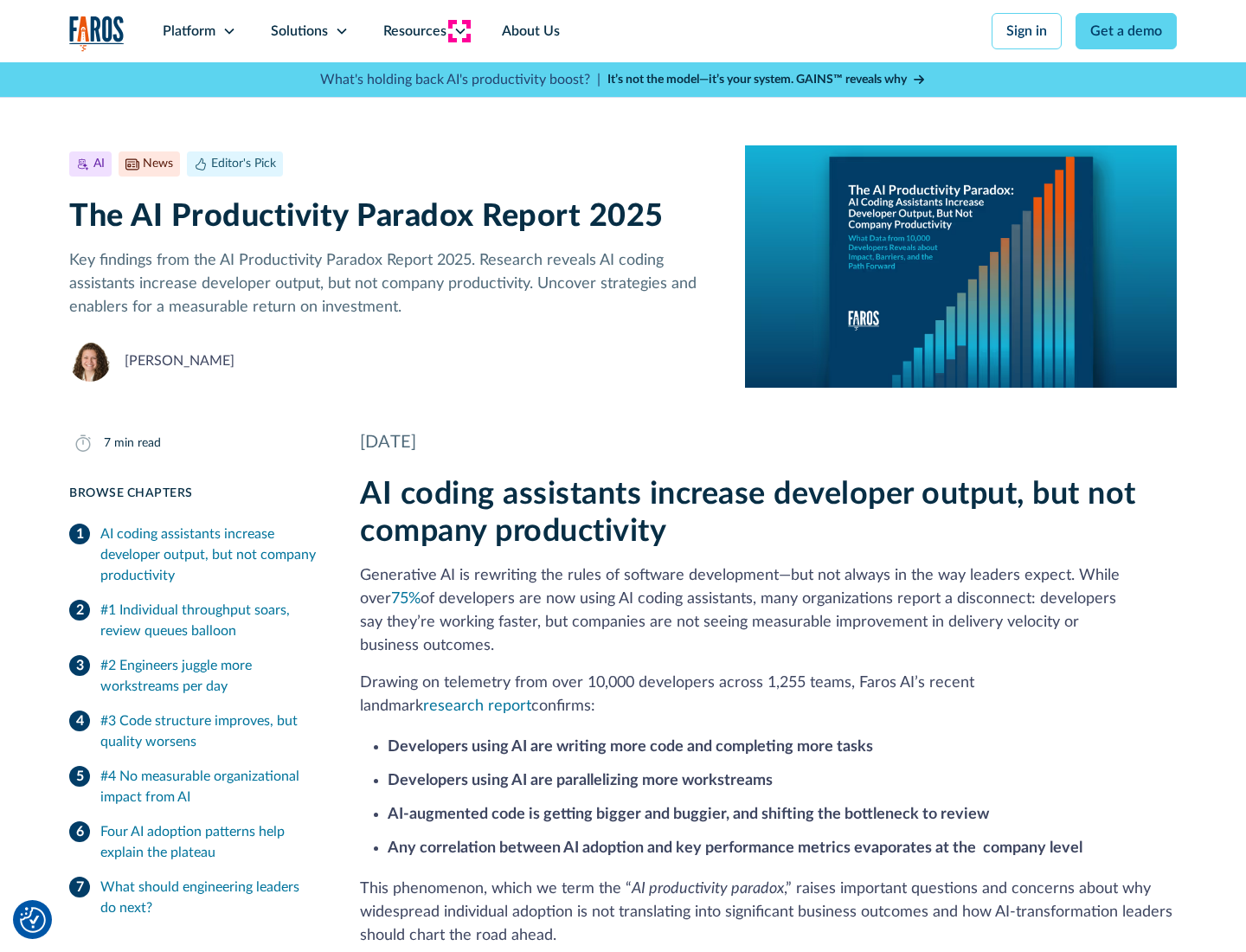
click at [459, 31] on icon at bounding box center [460, 31] width 14 height 14
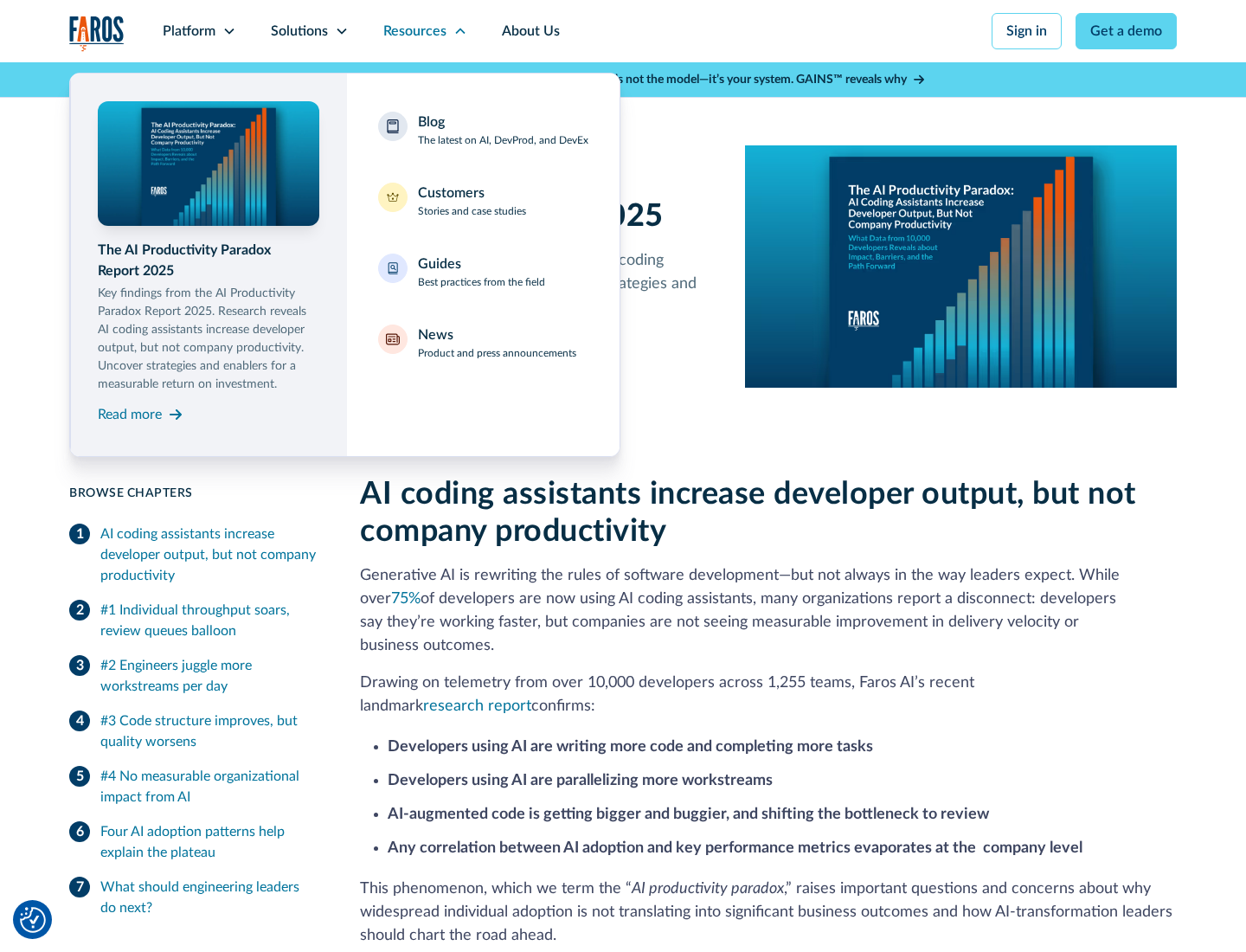
click at [503, 130] on div "Blog The latest on AI, DevProd, and DevEx" at bounding box center [503, 130] width 171 height 36
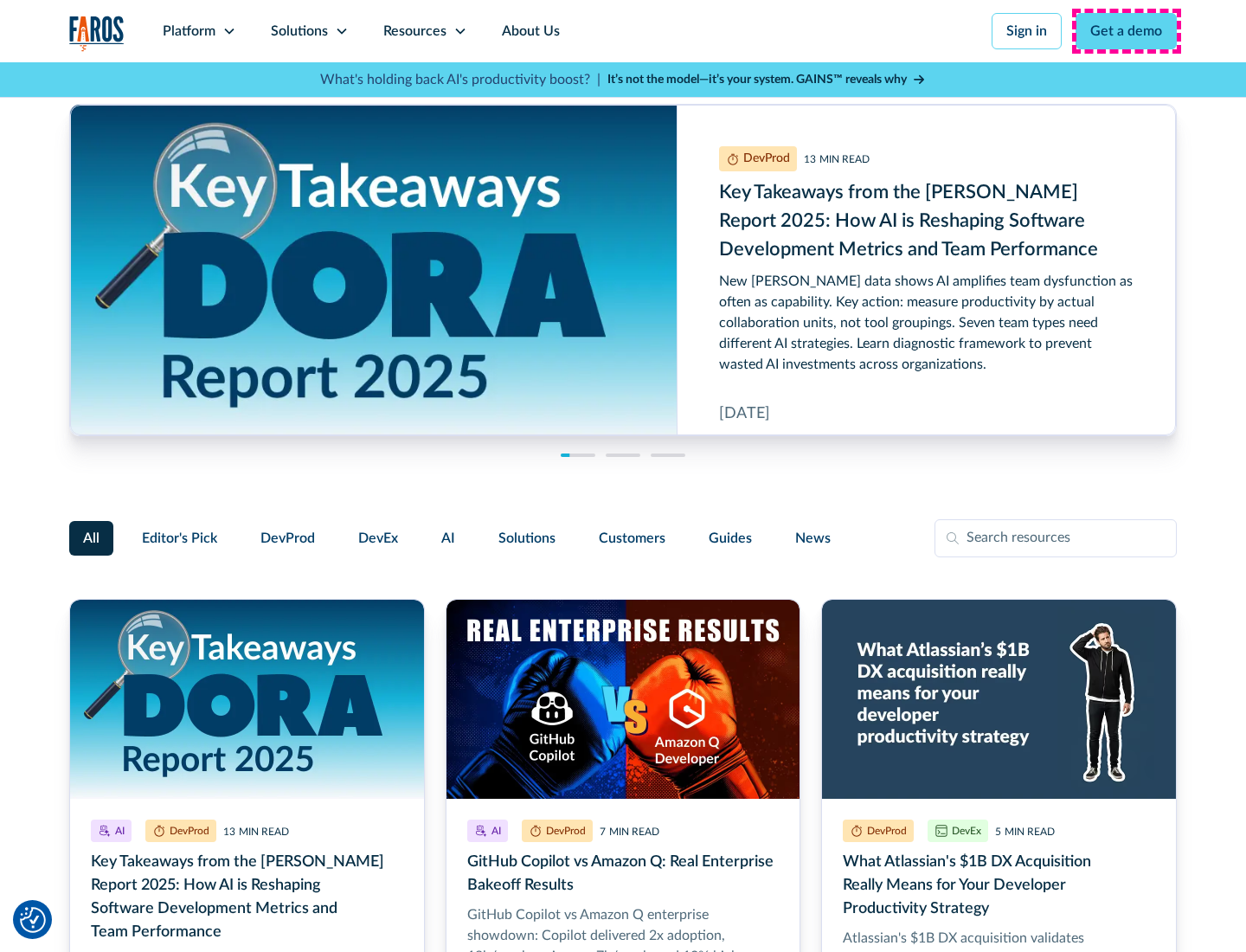
click at [1127, 31] on link "Get a demo" at bounding box center [1126, 31] width 101 height 36
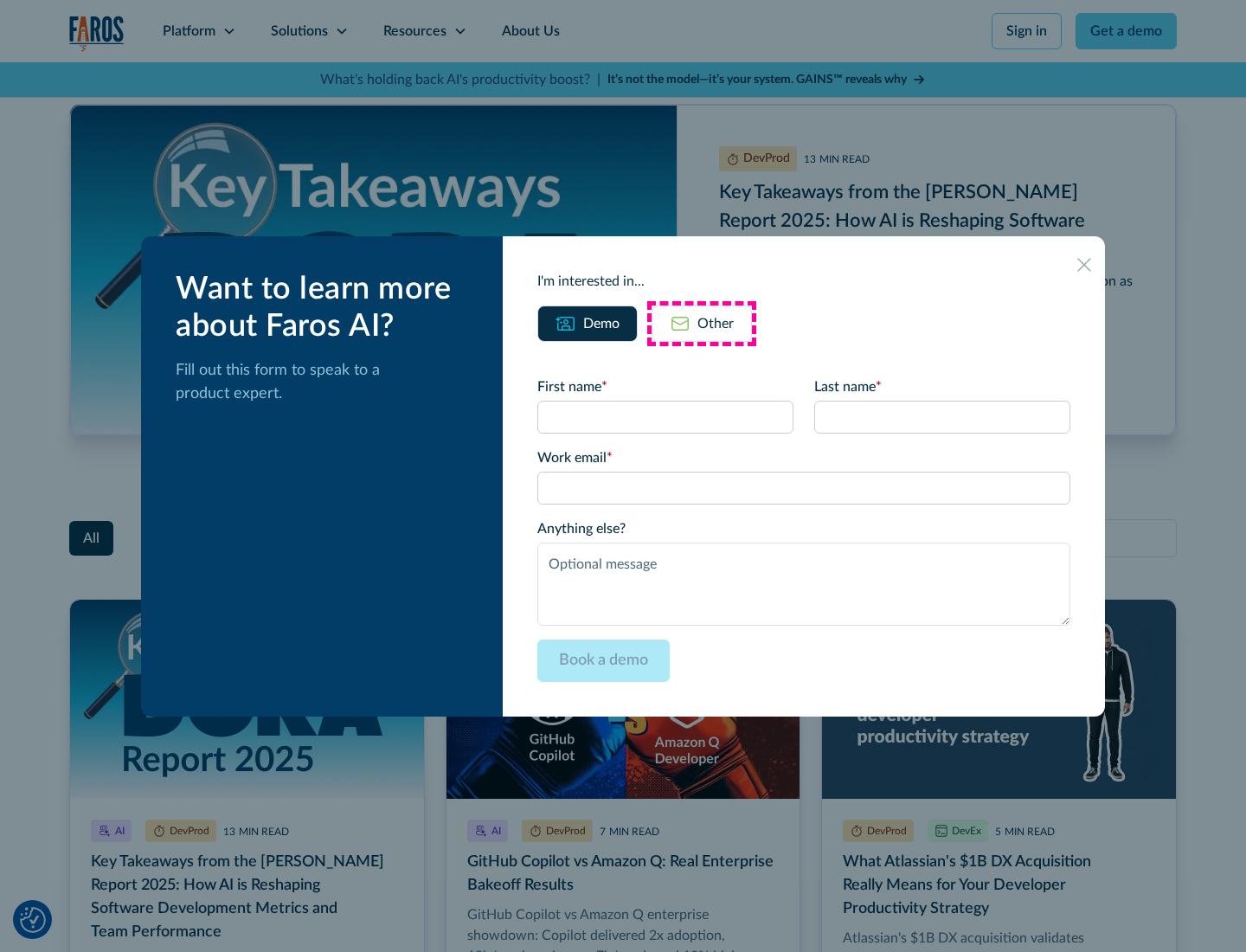
click at [702, 323] on div "Other" at bounding box center [715, 324] width 36 height 21
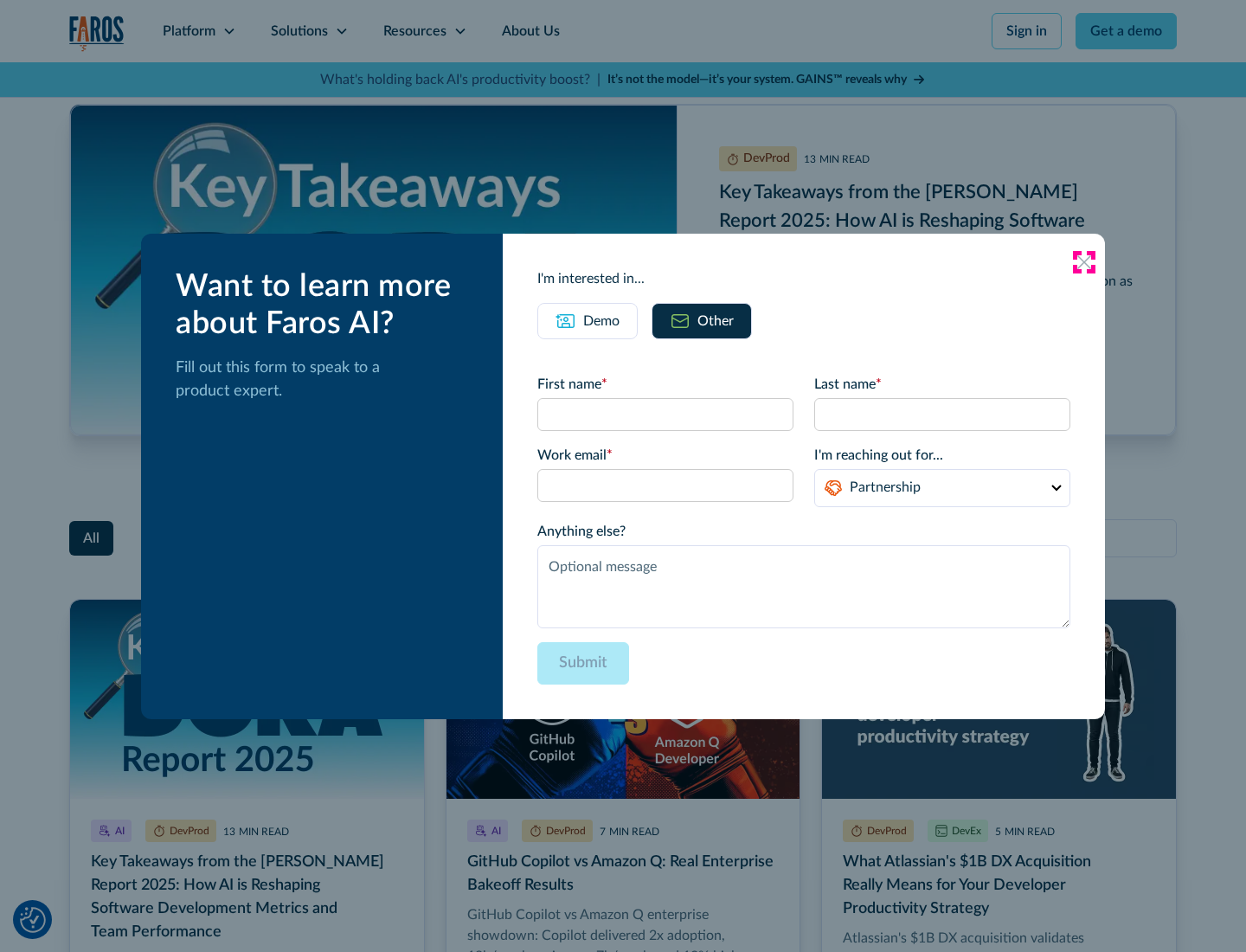
click at [1084, 261] on icon at bounding box center [1084, 261] width 14 height 14
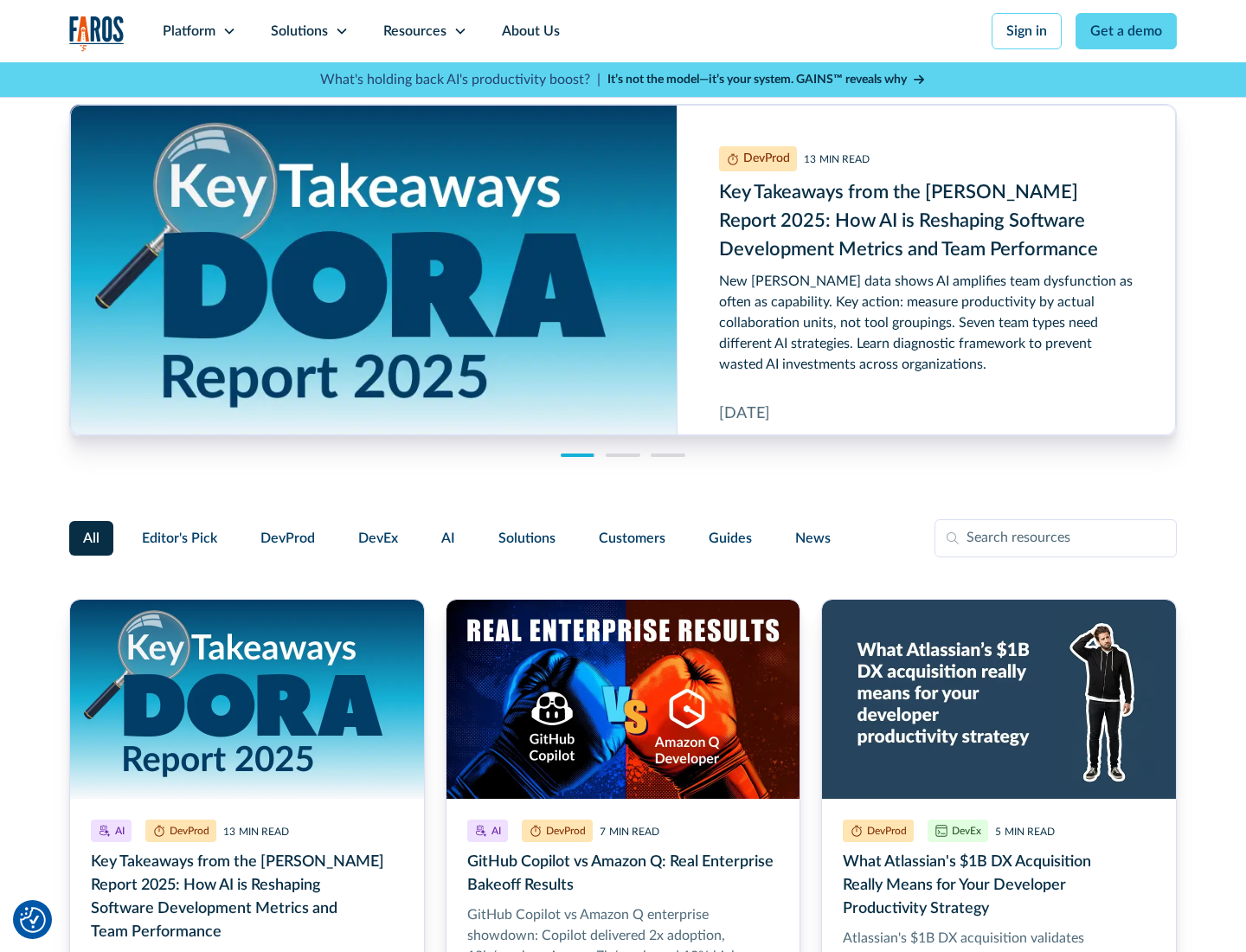
click at [529, 31] on link "About Us" at bounding box center [531, 31] width 93 height 63
